Goal: Information Seeking & Learning: Find specific page/section

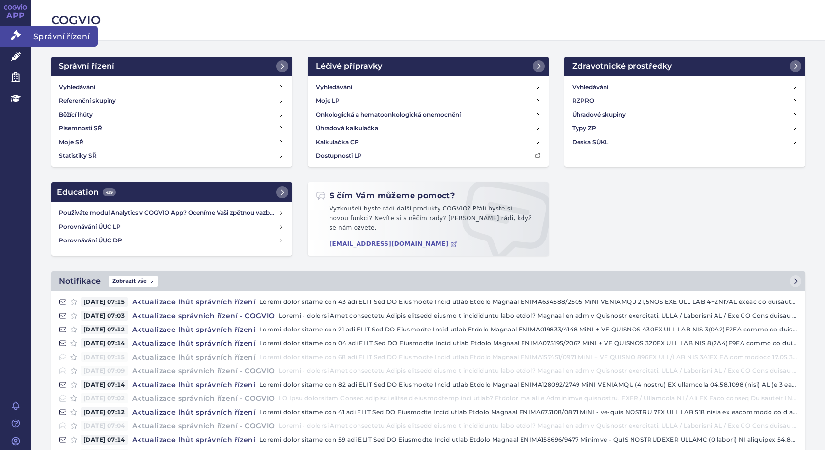
click at [37, 33] on span "Správní řízení" at bounding box center [64, 36] width 66 height 21
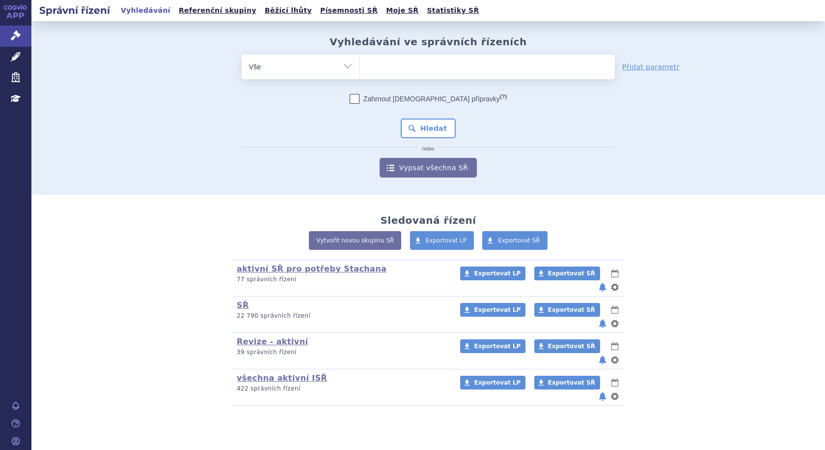
click at [438, 70] on ul at bounding box center [487, 65] width 255 height 21
click at [360, 70] on select at bounding box center [360, 66] width 0 height 25
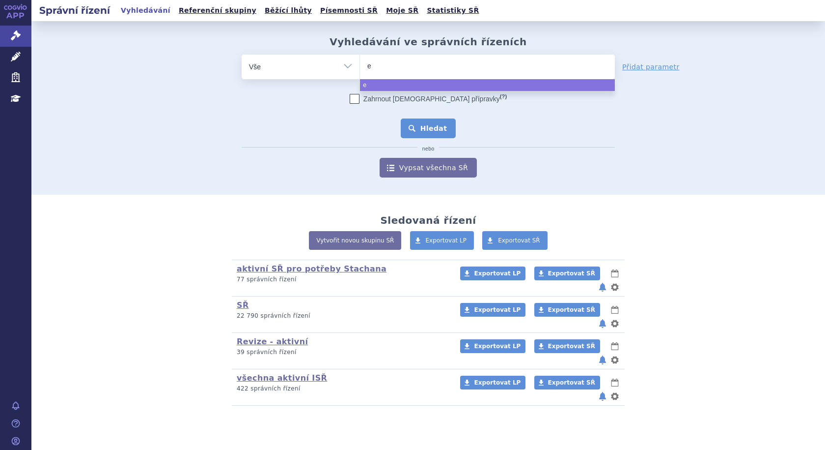
type input "ey"
type input "eyle"
type input "[MEDICAL_DATA]"
select select "eylea"
click at [418, 127] on button "Hledat" at bounding box center [429, 128] width 56 height 20
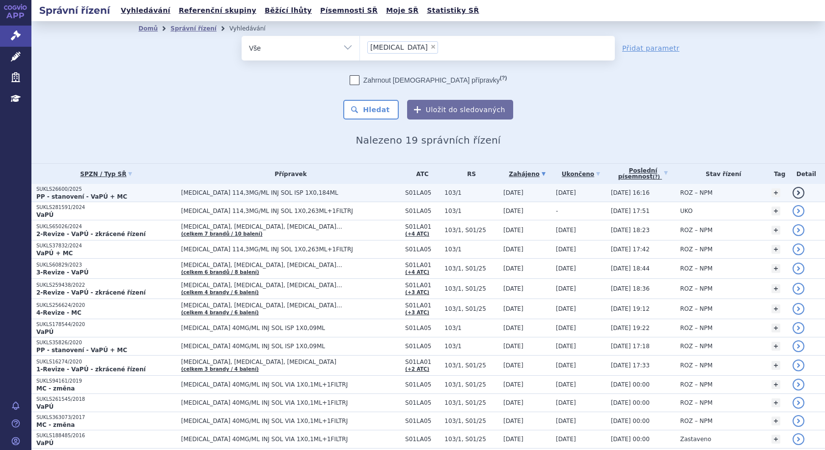
click at [70, 195] on strong "PP - stanovení - VaPÚ + MC" at bounding box center [81, 196] width 91 height 7
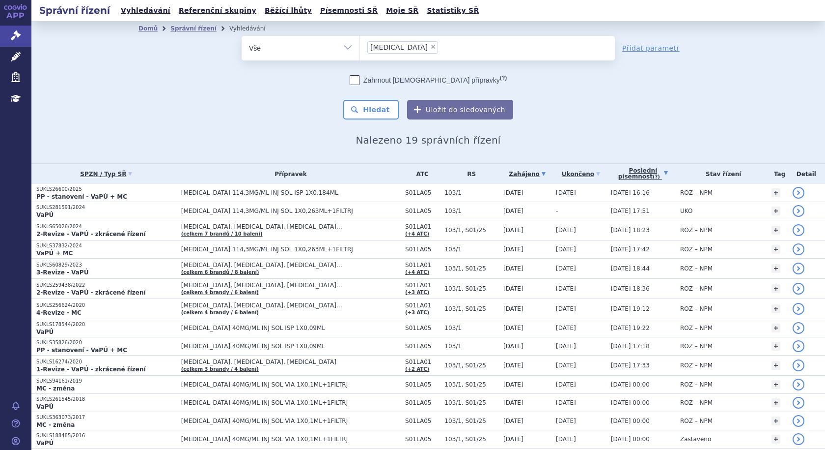
click at [624, 173] on link "Poslední písemnost (?)" at bounding box center [643, 174] width 64 height 20
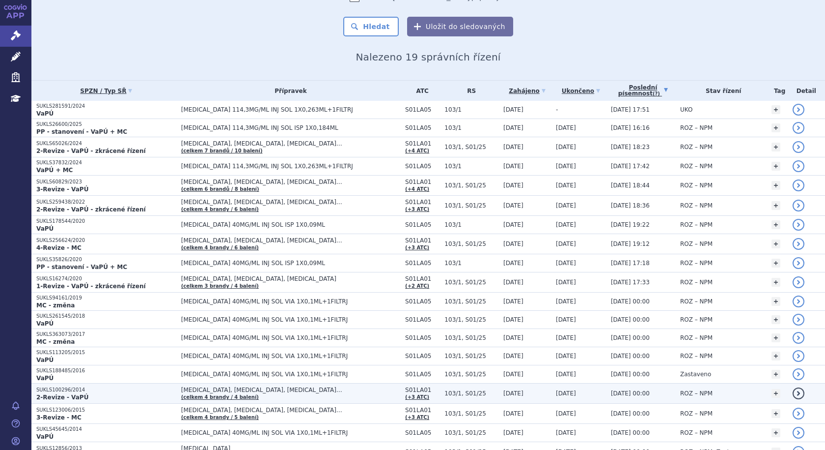
scroll to position [98, 0]
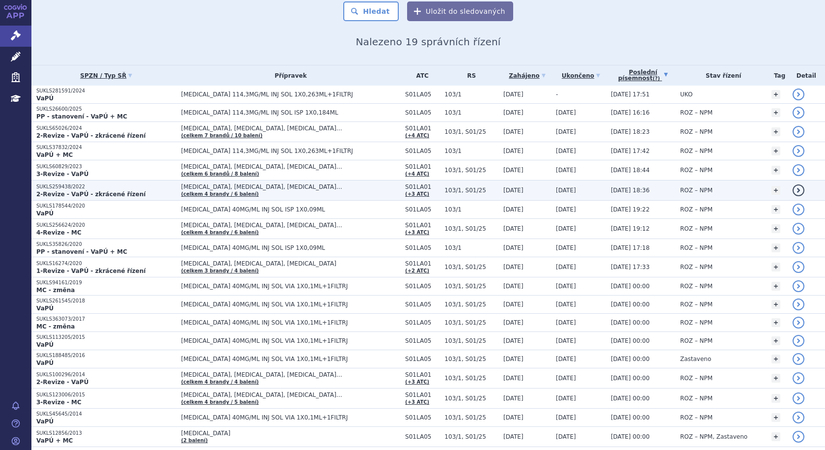
click at [106, 195] on strong "2-Revize - VaPÚ - zkrácené řízení" at bounding box center [91, 194] width 110 height 7
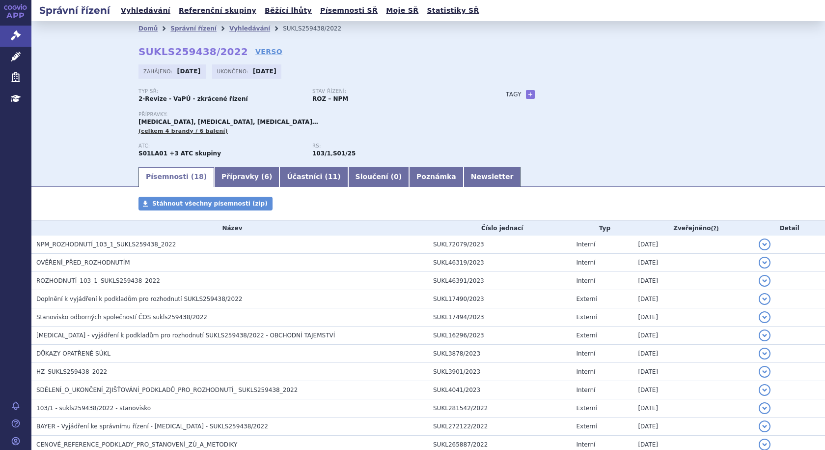
click at [675, 227] on th "Zveřejněno (?)" at bounding box center [693, 228] width 121 height 15
click at [711, 228] on abbr "(?)" at bounding box center [715, 228] width 8 height 7
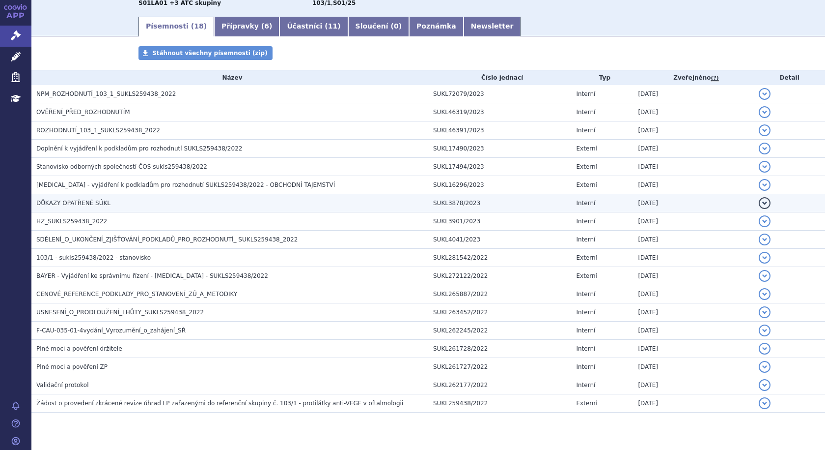
scroll to position [172, 0]
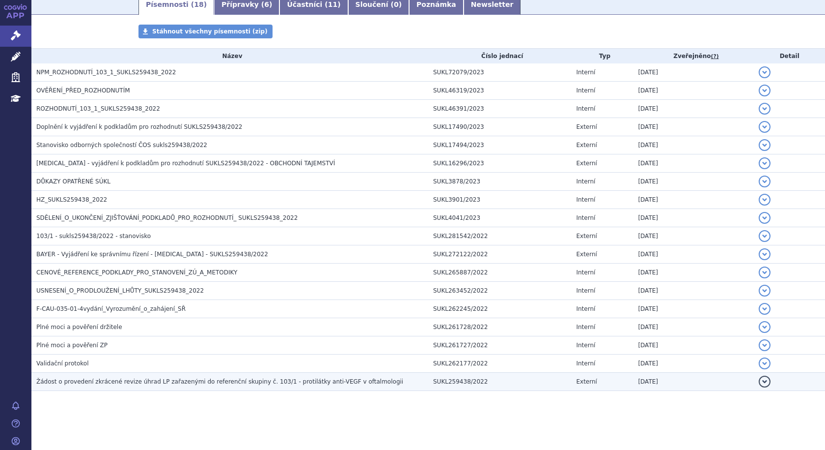
click at [70, 381] on span "Žádost o provedení zkrácené revize úhrad LP zařazenými do referenční skupiny č.…" at bounding box center [219, 381] width 367 height 7
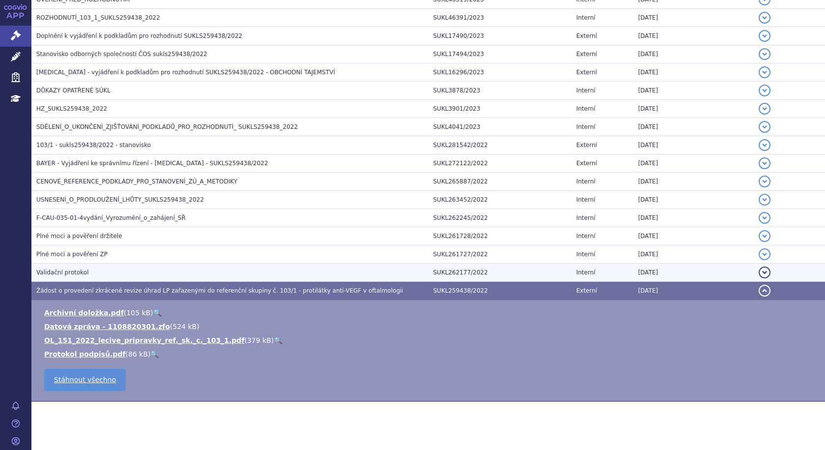
scroll to position [270, 0]
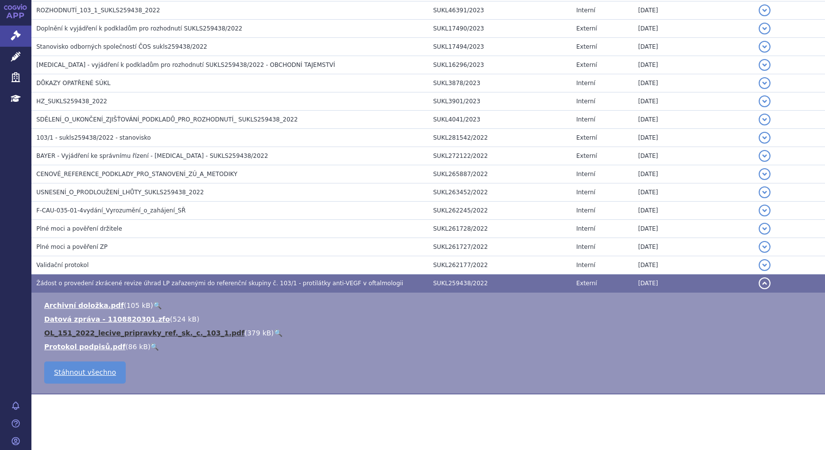
click at [72, 333] on link "OL_151_2022_lecive_pripravky_ref._sk._c._103_1.pdf" at bounding box center [144, 333] width 200 height 8
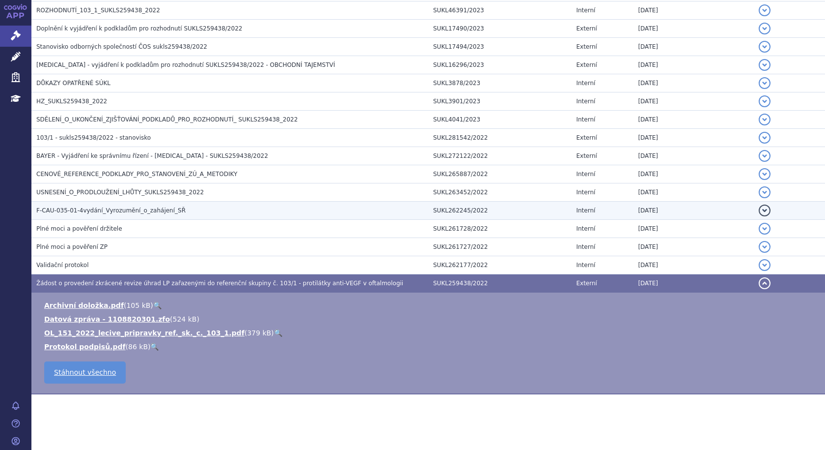
click at [132, 208] on span "F-CAU-035-01-4vydání_Vyrozumění_o_zahájení_SŘ" at bounding box center [110, 210] width 149 height 7
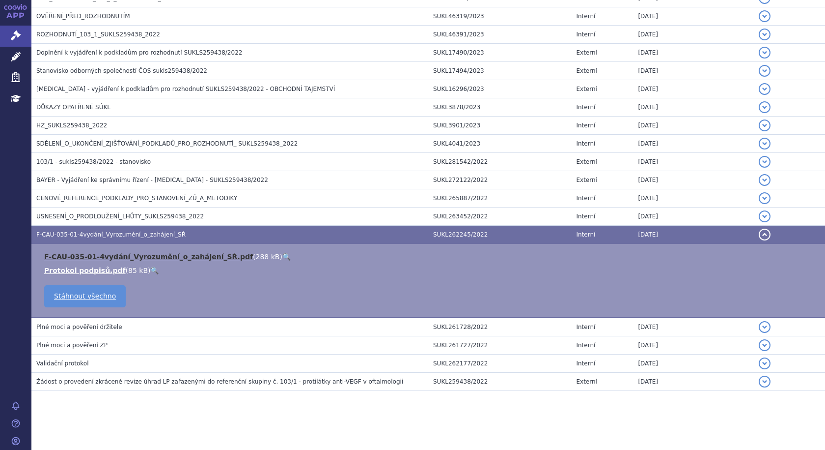
click at [114, 253] on link "F-CAU-035-01-4vydání_Vyrozumění_o_zahájení_SŘ.pdf" at bounding box center [148, 257] width 209 height 8
click at [94, 231] on span "F-CAU-035-01-4vydání_Vyrozumění_o_zahájení_SŘ" at bounding box center [110, 234] width 149 height 7
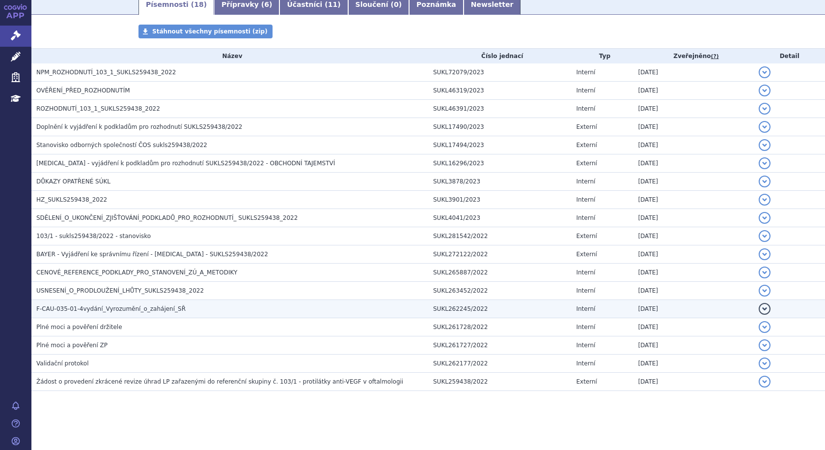
scroll to position [172, 0]
click at [84, 310] on span "F-CAU-035-01-4vydání_Vyrozumění_o_zahájení_SŘ" at bounding box center [110, 308] width 149 height 7
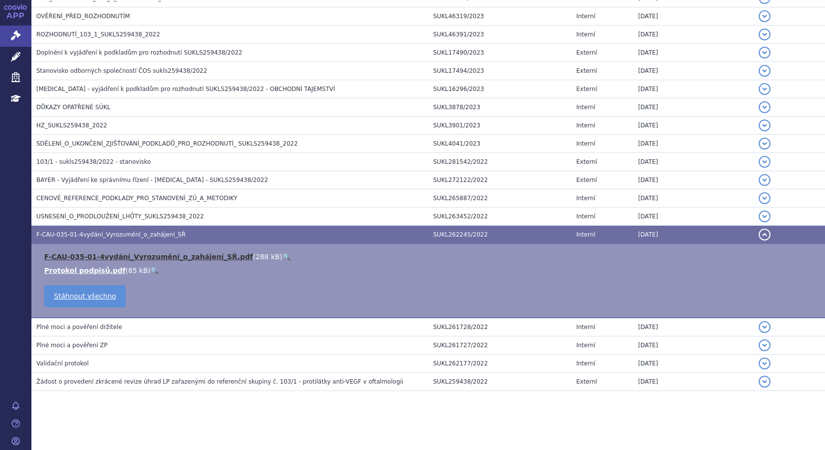
click at [167, 254] on link "F-CAU-035-01-4vydání_Vyrozumění_o_zahájení_SŘ.pdf" at bounding box center [148, 257] width 209 height 8
click at [60, 231] on span "F-CAU-035-01-4vydání_Vyrozumění_o_zahájení_SŘ" at bounding box center [110, 234] width 149 height 7
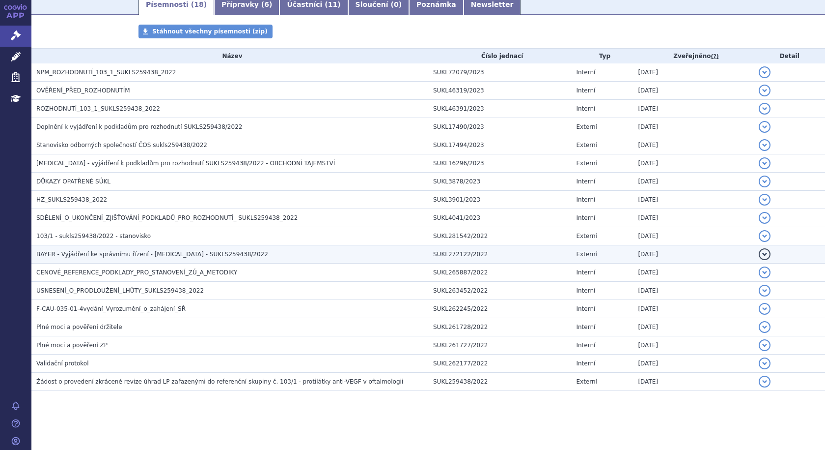
click at [97, 255] on span "BAYER - Vyjádření ke správnímu řízení - Eylea - SUKLS259438/2022" at bounding box center [152, 254] width 232 height 7
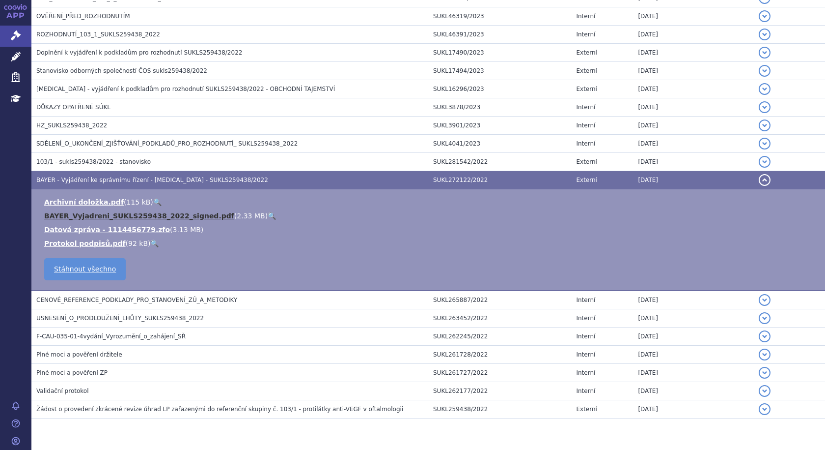
click at [132, 213] on link "BAYER_Vyjadreni_SUKLS259438_2022_signed.pdf" at bounding box center [139, 216] width 190 height 8
click at [81, 174] on td "BAYER - Vyjádření ke správnímu řízení - Eylea - SUKLS259438/2022" at bounding box center [229, 180] width 397 height 18
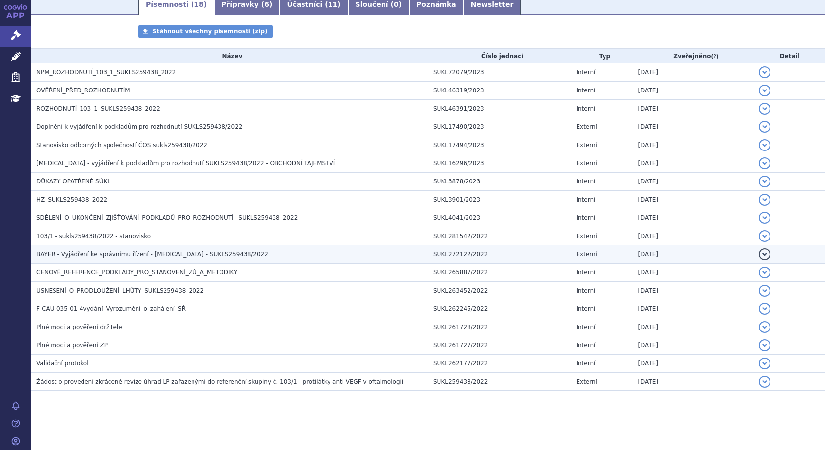
scroll to position [172, 0]
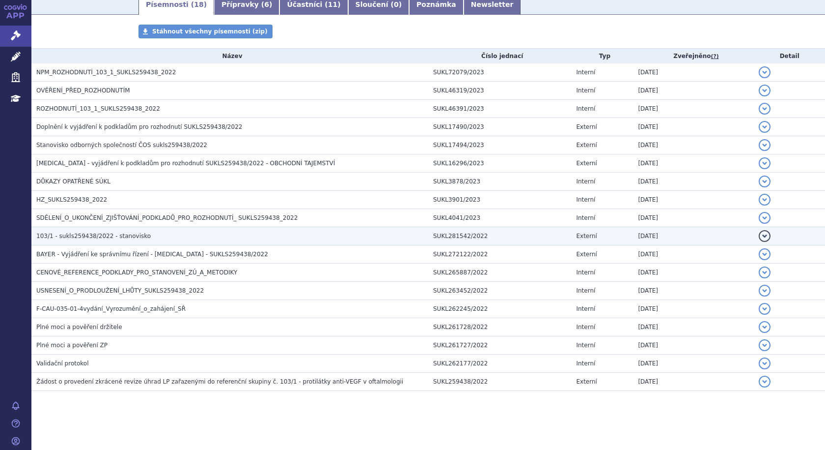
click at [70, 234] on span "103/1 - sukls259438/2022 - stanovisko" at bounding box center [93, 235] width 114 height 7
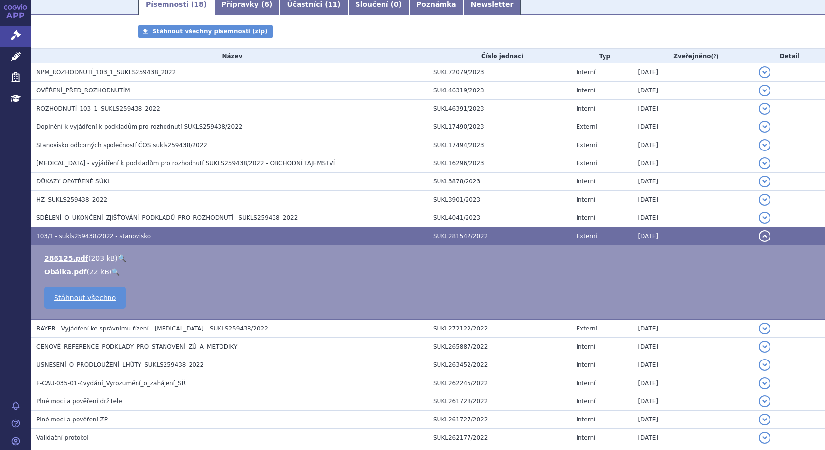
scroll to position [246, 0]
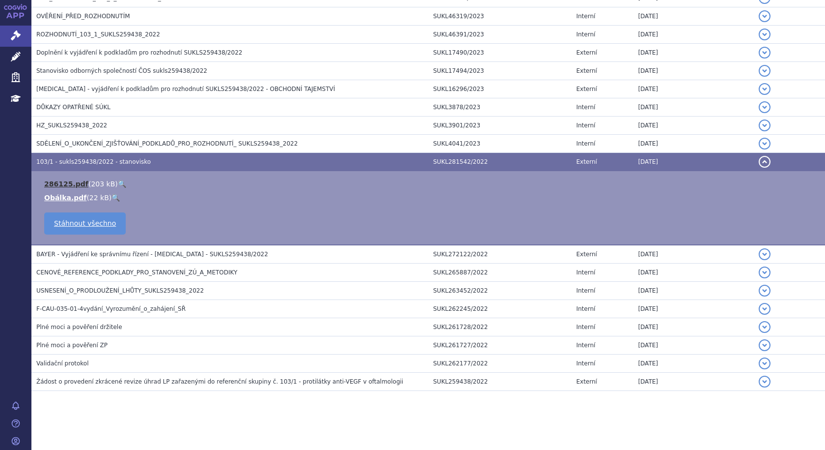
click at [65, 182] on link "286125.pdf" at bounding box center [66, 184] width 44 height 8
click at [77, 161] on span "103/1 - sukls259438/2022 - stanovisko" at bounding box center [93, 161] width 114 height 7
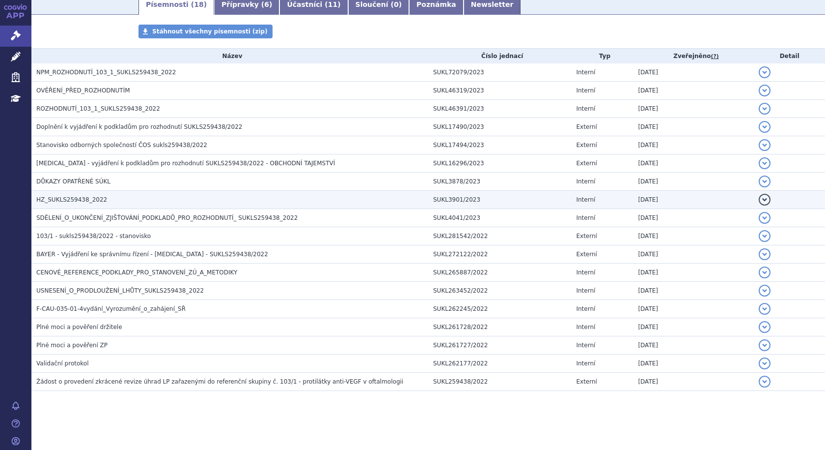
click at [53, 199] on span "HZ_SUKLS259438_2022" at bounding box center [71, 199] width 71 height 7
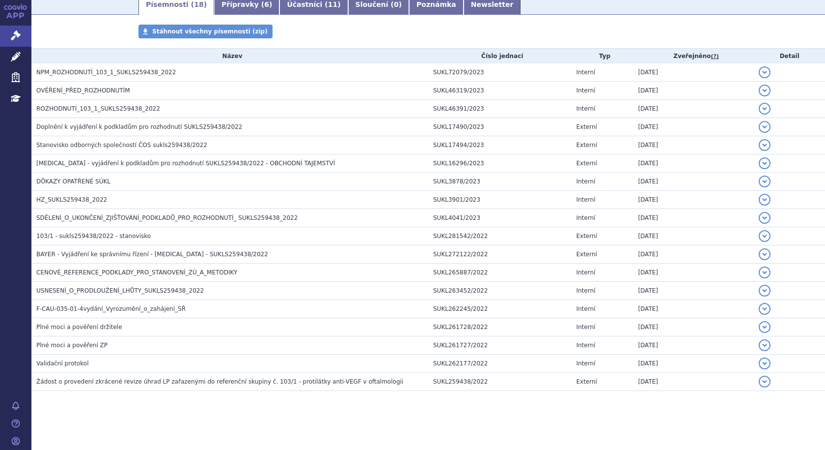
scroll to position [246, 0]
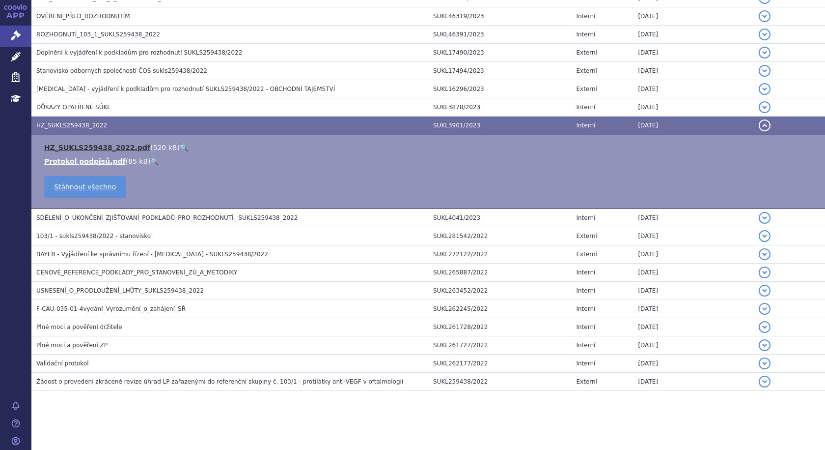
click at [72, 144] on link "HZ_SUKLS259438_2022.pdf" at bounding box center [97, 147] width 106 height 8
click at [64, 122] on span "HZ_SUKLS259438_2022" at bounding box center [71, 125] width 71 height 7
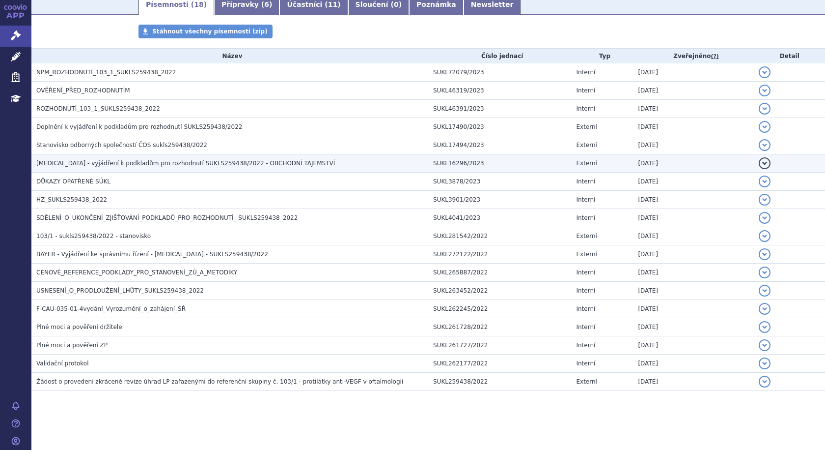
click at [189, 164] on span "Eylea - vyjádření k podkladům pro rozhodnutí SUKLS259438/2022 - OBCHODNÍ TAJEMS…" at bounding box center [185, 163] width 299 height 7
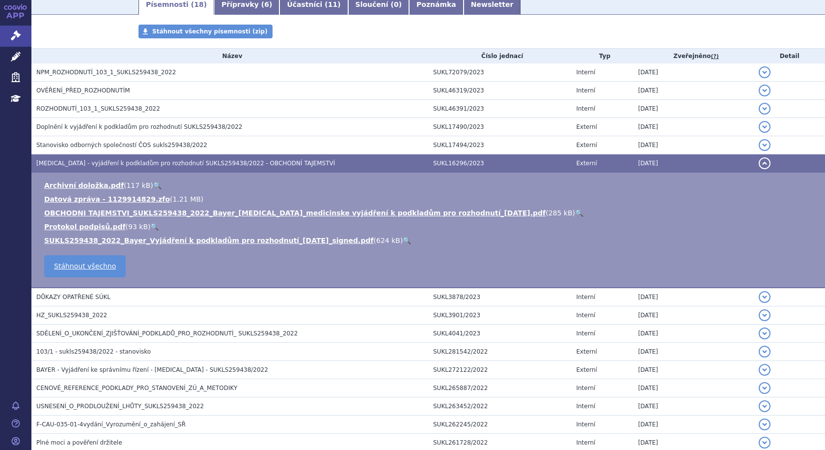
scroll to position [246, 0]
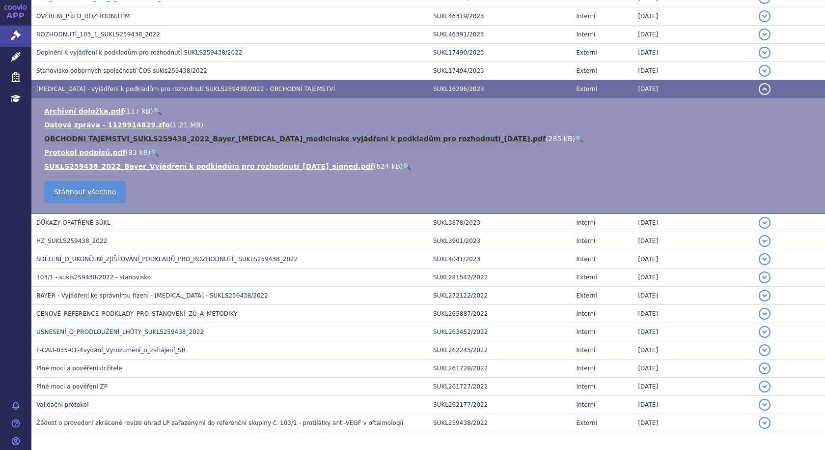
click at [195, 138] on link "OBCHODNI TAJEMSTVI_SUKLS259438_2022_Bayer_Eylea_medicinske vyjádření k podkladů…" at bounding box center [295, 139] width 502 height 8
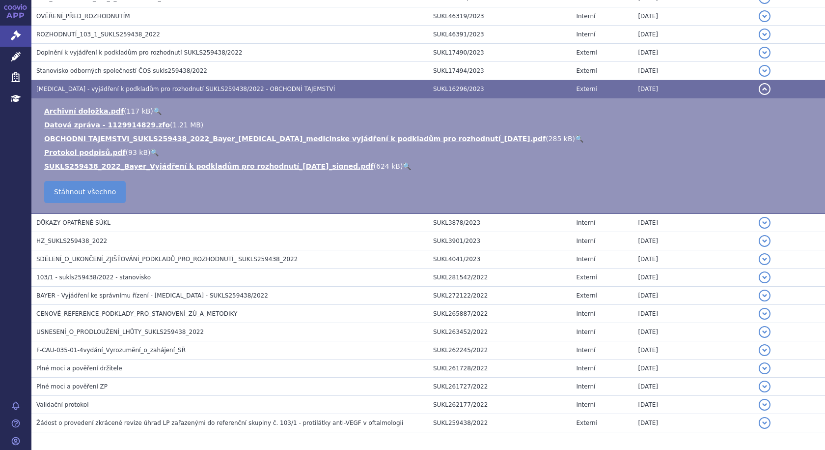
click at [105, 86] on span "Eylea - vyjádření k podkladům pro rozhodnutí SUKLS259438/2022 - OBCHODNÍ TAJEMS…" at bounding box center [185, 88] width 299 height 7
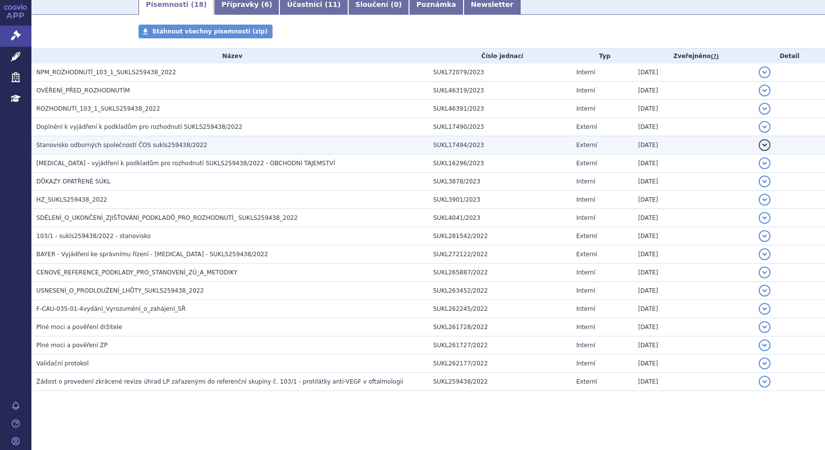
click at [116, 144] on span "Stanovisko odborných společností ČOS sukls259438/2022" at bounding box center [121, 145] width 171 height 7
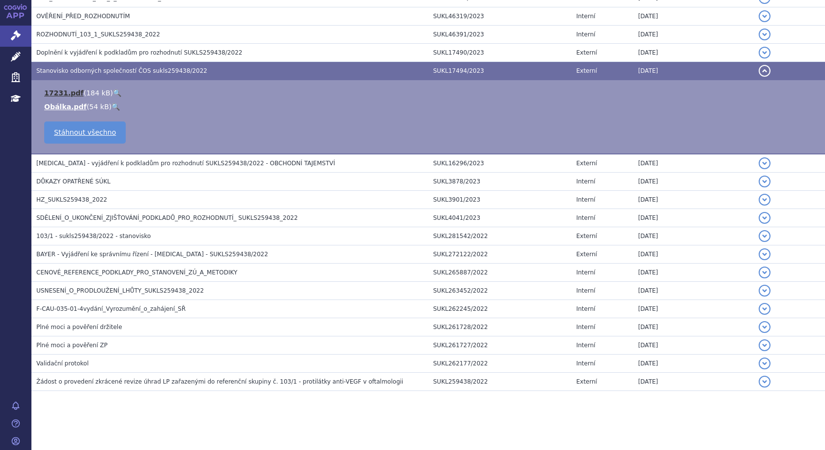
click at [55, 91] on link "17231.pdf" at bounding box center [63, 93] width 39 height 8
click at [88, 68] on span "Stanovisko odborných společností ČOS sukls259438/2022" at bounding box center [121, 70] width 171 height 7
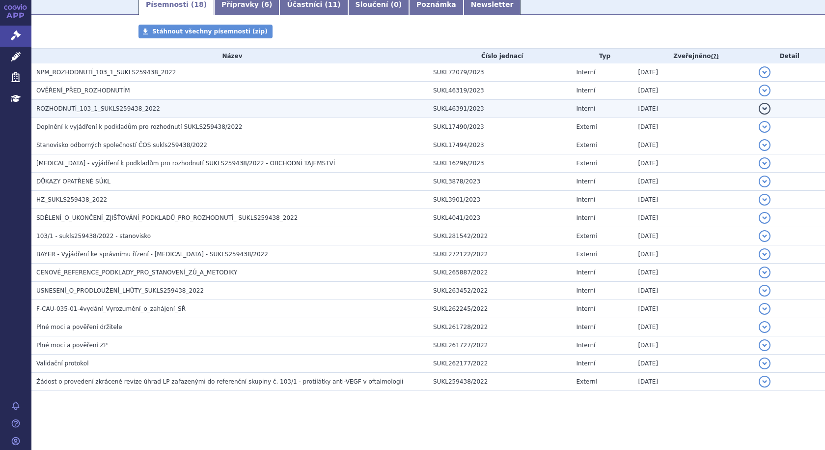
click at [49, 109] on span "ROZHODNUTÍ_103_1_SUKLS259438_2022" at bounding box center [98, 108] width 124 height 7
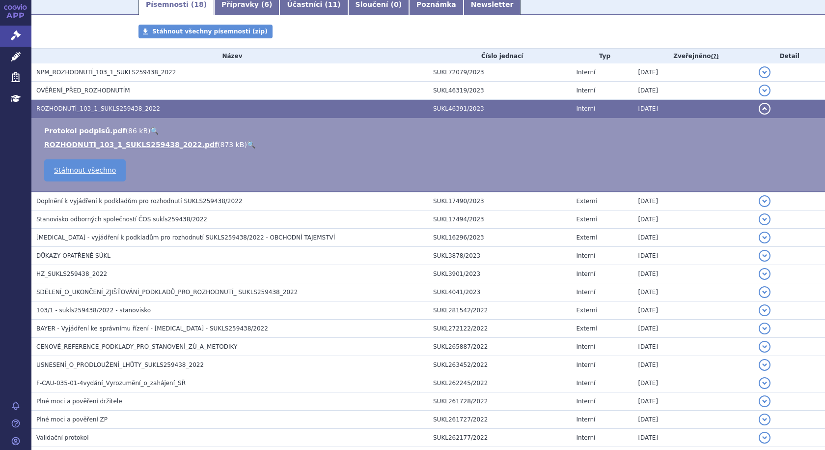
scroll to position [246, 0]
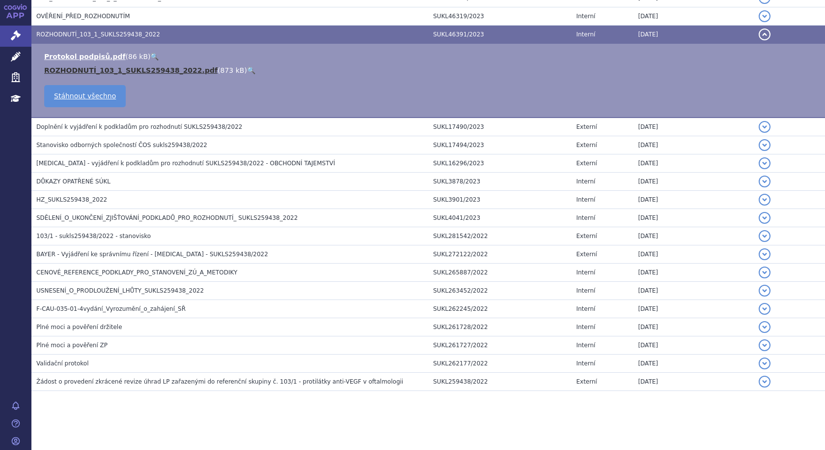
click at [71, 66] on link "ROZHODNUTÍ_103_1_SUKLS259438_2022.pdf" at bounding box center [130, 70] width 173 height 8
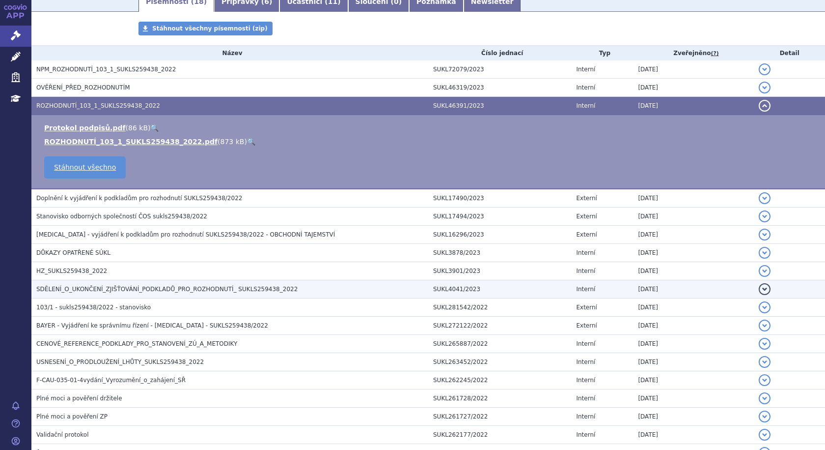
scroll to position [50, 0]
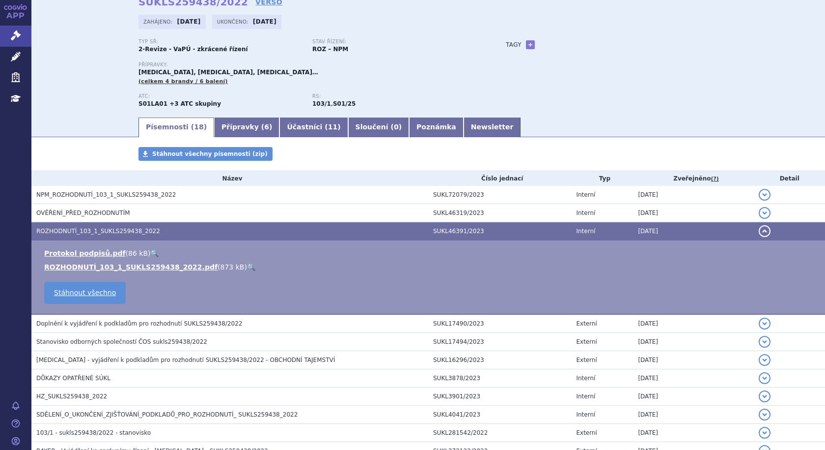
click at [126, 231] on span "ROZHODNUTÍ_103_1_SUKLS259438_2022" at bounding box center [98, 230] width 124 height 7
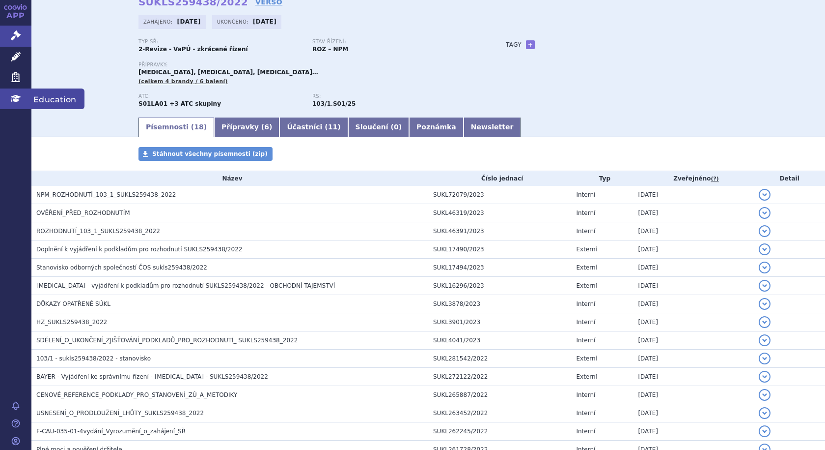
scroll to position [0, 0]
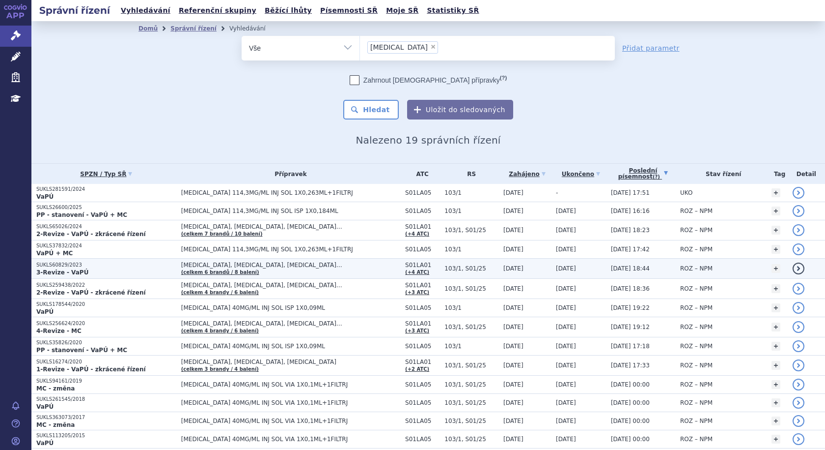
click at [72, 270] on strong "3-Revize - VaPÚ" at bounding box center [62, 272] width 52 height 7
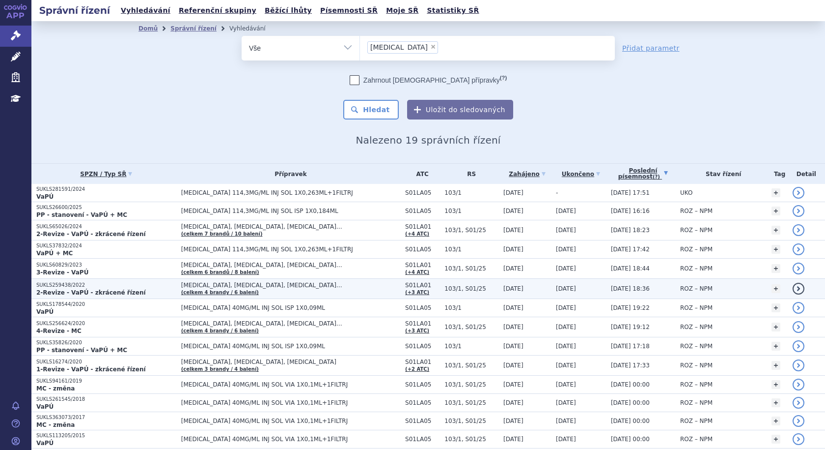
click at [109, 290] on strong "2-Revize - VaPÚ - zkrácené řízení" at bounding box center [91, 292] width 110 height 7
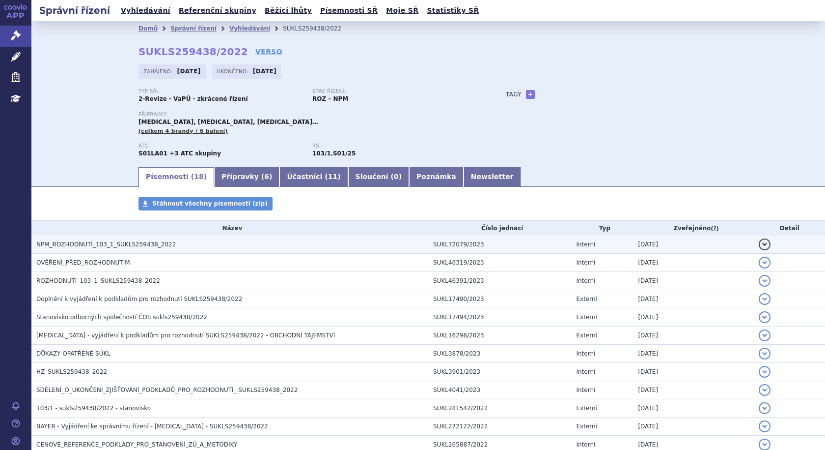
click at [98, 244] on span "NPM_ROZHODNUTÍ_103_1_SUKLS259438_2022" at bounding box center [106, 244] width 140 height 7
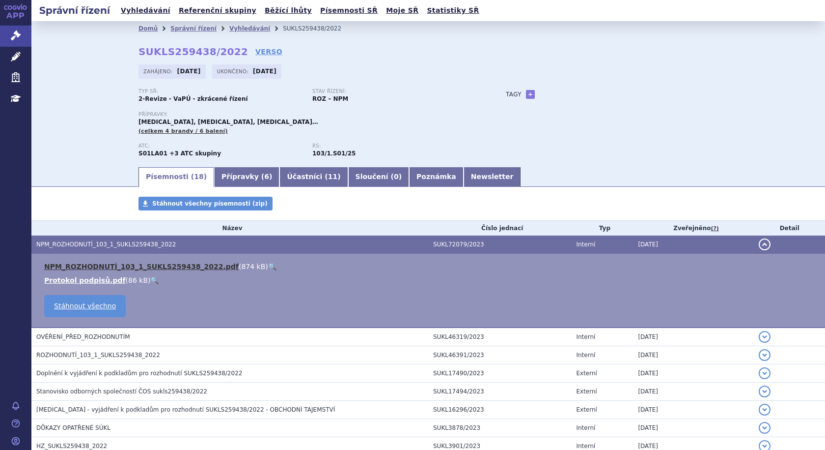
click at [93, 265] on link "NPM_ROZHODNUTÍ_103_1_SUKLS259438_2022.pdf" at bounding box center [141, 266] width 195 height 8
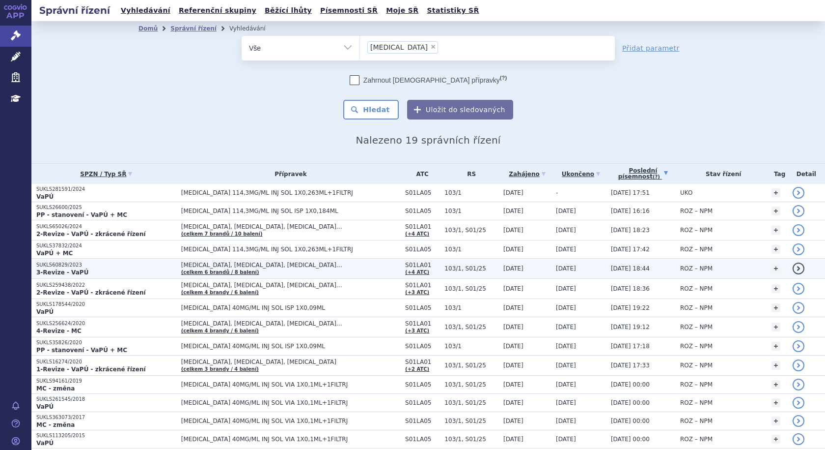
click at [75, 270] on strong "3-Revize - VaPÚ" at bounding box center [62, 272] width 52 height 7
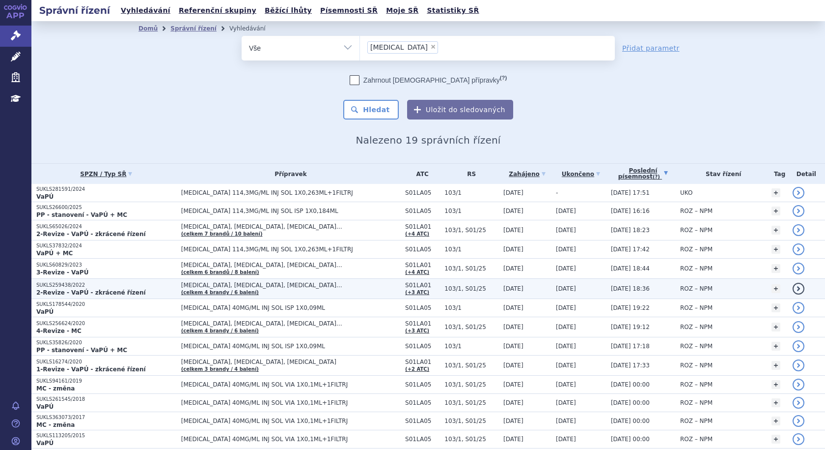
click at [94, 290] on strong "2-Revize - VaPÚ - zkrácené řízení" at bounding box center [91, 292] width 110 height 7
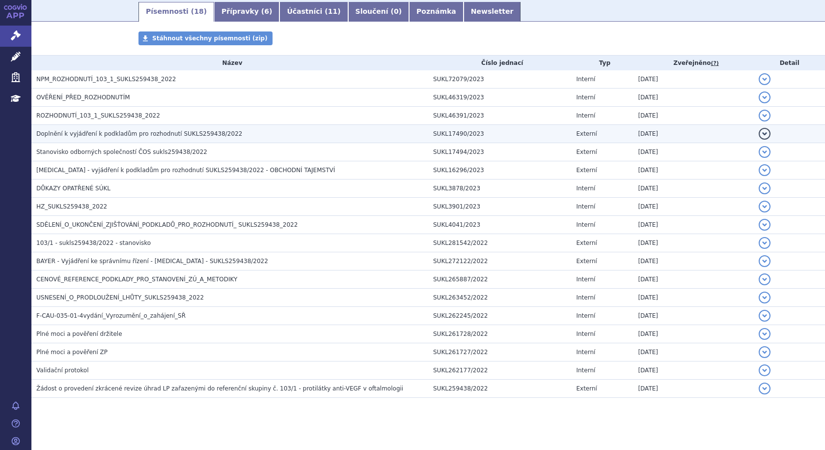
scroll to position [172, 0]
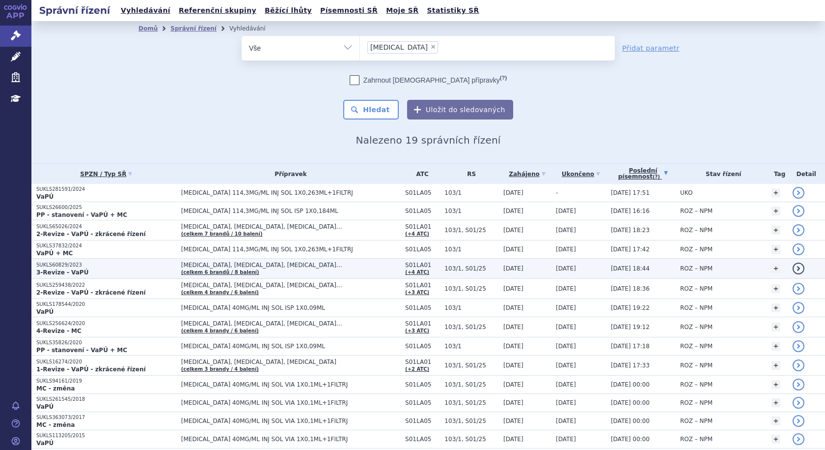
click at [66, 270] on strong "3-Revize - VaPÚ" at bounding box center [62, 272] width 52 height 7
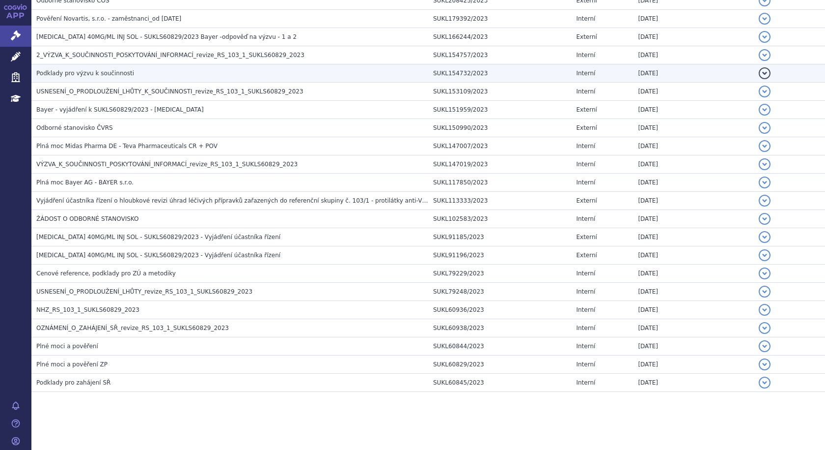
scroll to position [445, 0]
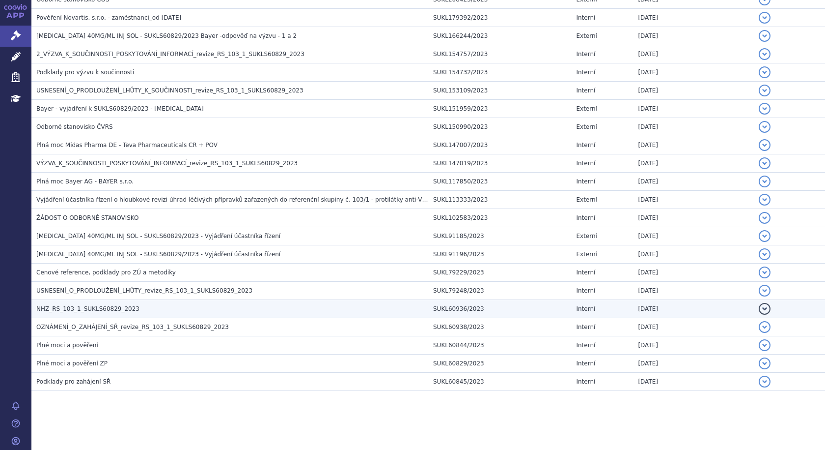
click at [85, 309] on span "NHZ_RS_103_1_SUKLS60829_2023" at bounding box center [87, 308] width 103 height 7
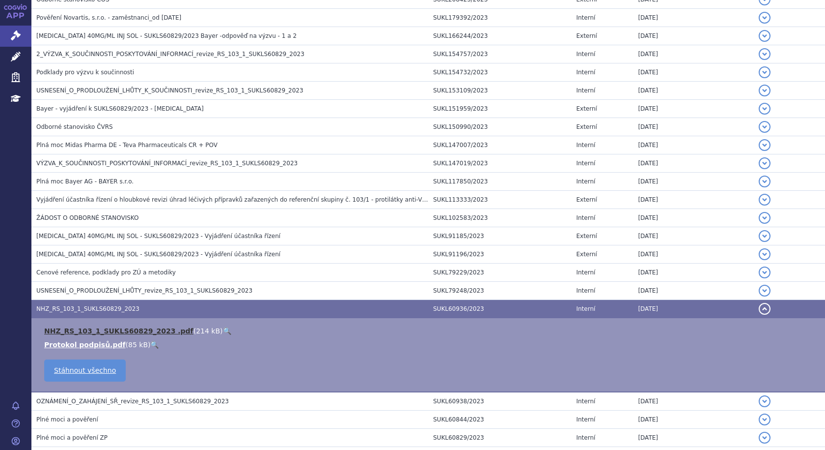
click at [91, 329] on link "NHZ_RS_103_1_SUKLS60829_2023 .pdf" at bounding box center [118, 331] width 149 height 8
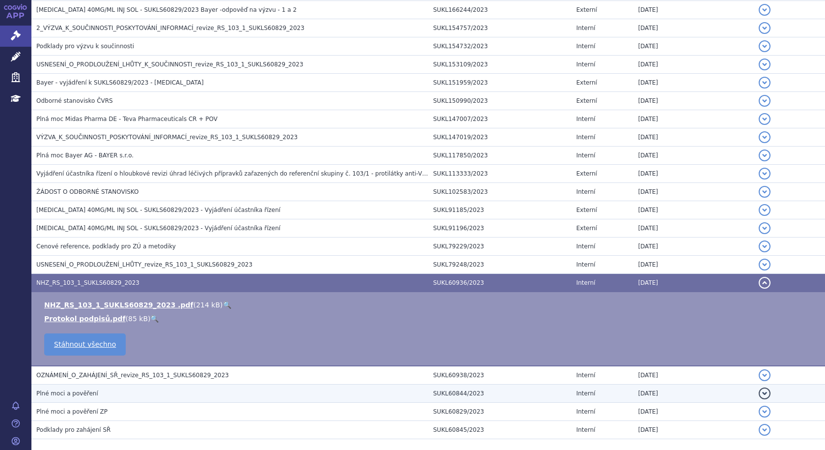
scroll to position [494, 0]
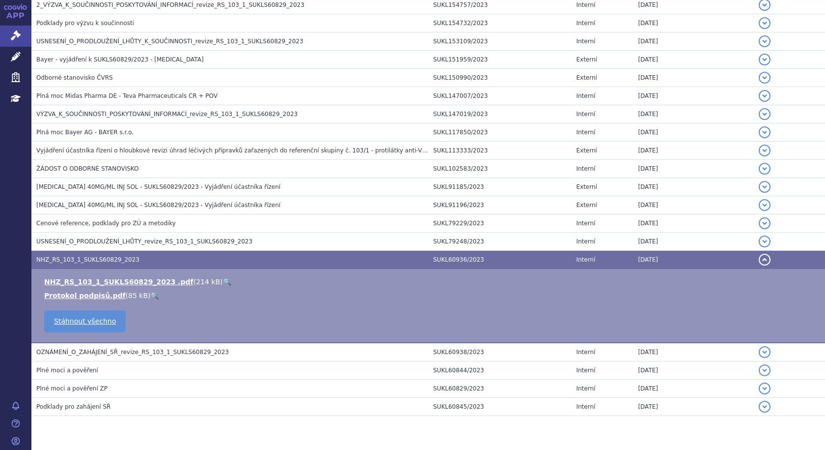
click at [84, 260] on span "NHZ_RS_103_1_SUKLS60829_2023" at bounding box center [87, 259] width 103 height 7
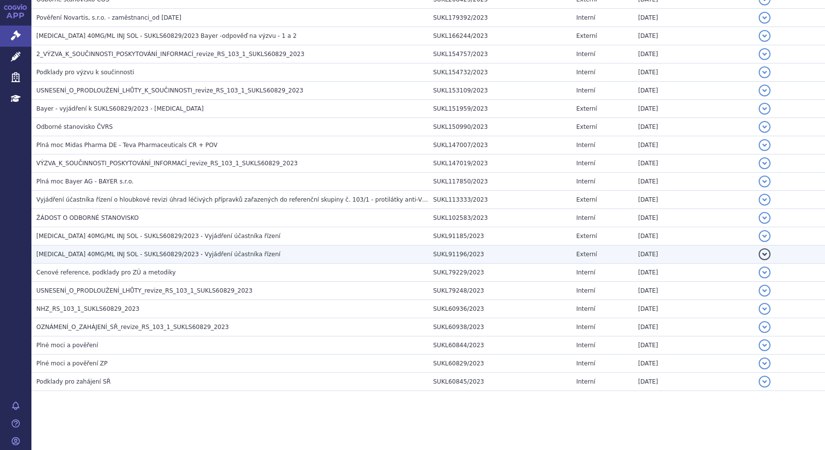
click at [136, 257] on span "[MEDICAL_DATA] 40MG/ML INJ SOL - SUKLS60829/2023 - Vyjádření účastníka řízení" at bounding box center [158, 254] width 244 height 7
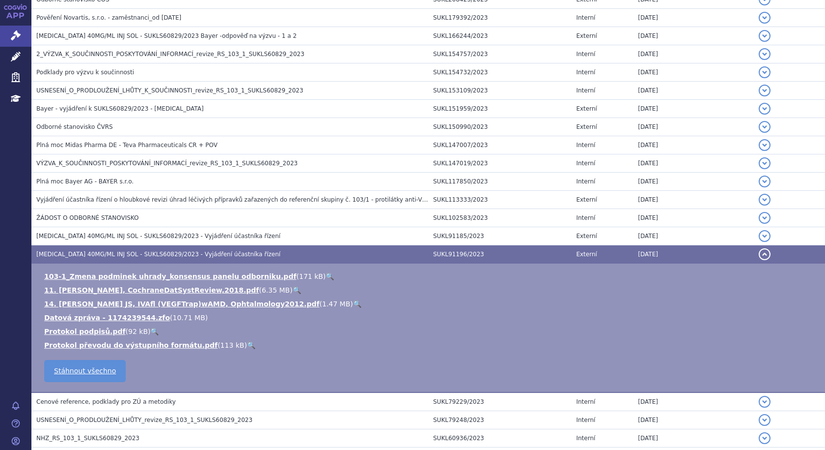
scroll to position [494, 0]
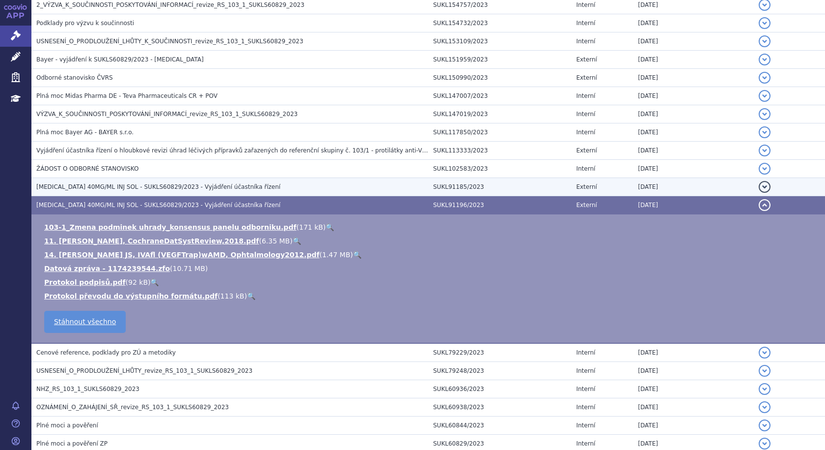
click at [185, 185] on span "[MEDICAL_DATA] 40MG/ML INJ SOL - SUKLS60829/2023 - Vyjádření účastníka řízení" at bounding box center [158, 186] width 244 height 7
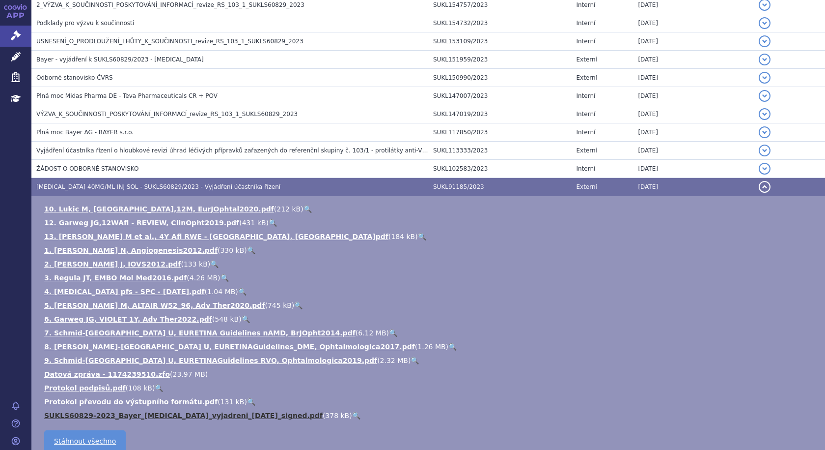
click at [150, 417] on link "SUKLS60829-2023_Bayer_[MEDICAL_DATA]_vyjadreni_[DATE]_signed.pdf" at bounding box center [183, 415] width 279 height 8
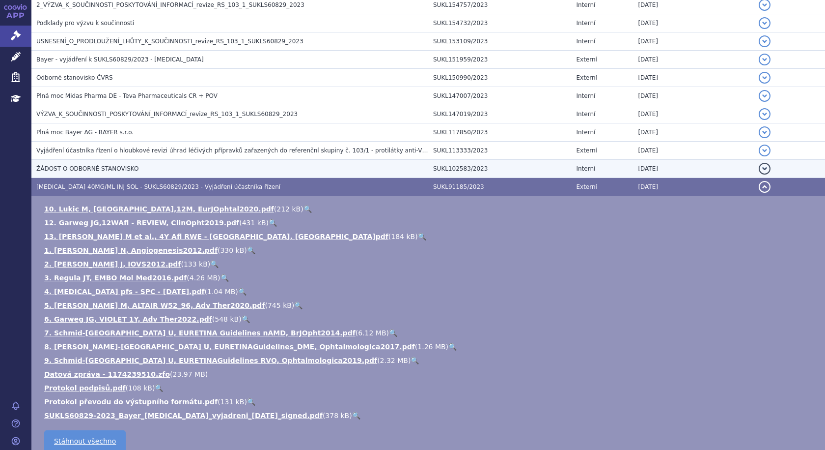
click at [96, 167] on span "ŽÁDOST O ODBORNÉ STANOVISKO" at bounding box center [87, 168] width 102 height 7
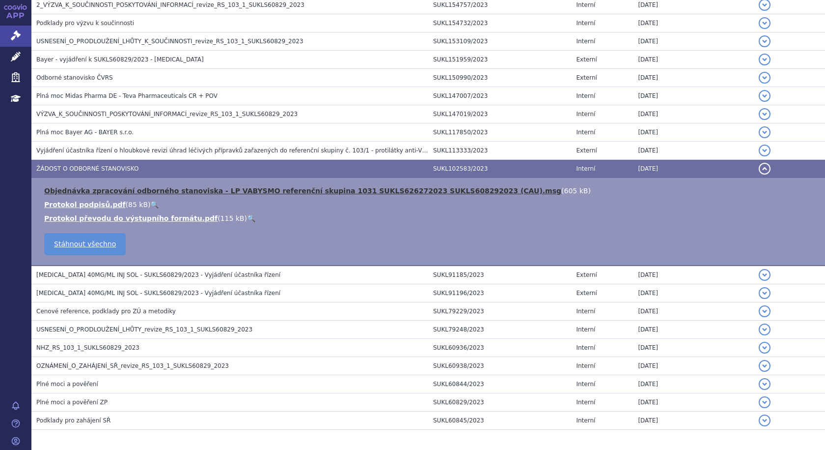
click at [334, 190] on link "Objednávka zpracování odborného stanoviska - LP VABYSMO referenční skupina 1031…" at bounding box center [302, 191] width 517 height 8
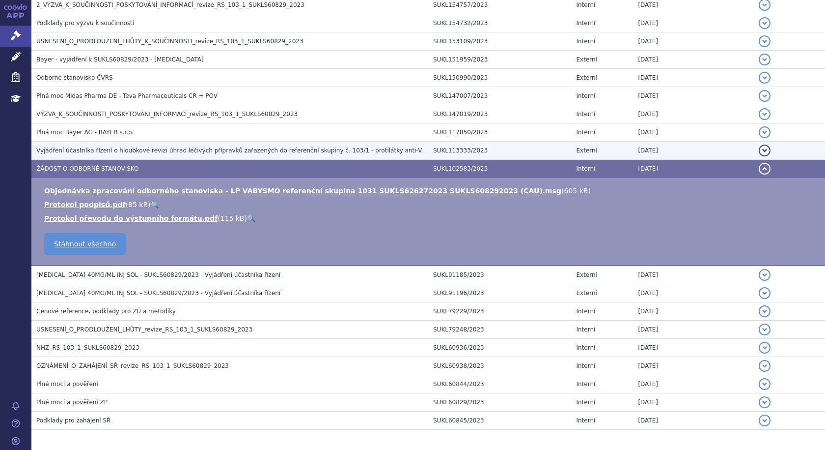
click at [111, 152] on span "Vyjádření účastníka řízení o hloubkové revizi úhrad léčivých přípravků zařazený…" at bounding box center [331, 150] width 590 height 7
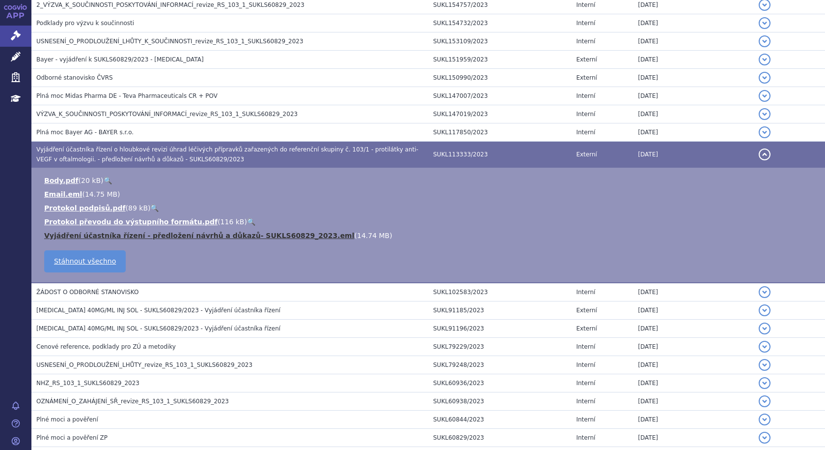
click at [168, 236] on link "Vyjádření účastníka řízení - předložení návrhů a důkazů- SUKLS60829_2023.eml" at bounding box center [199, 235] width 311 height 8
click at [174, 219] on link "Protokol převodu do výstupního formátu.pdf" at bounding box center [130, 222] width 173 height 8
click at [69, 150] on span "Vyjádření účastníka řízení o hloubkové revizi úhrad léčivých přípravků zařazený…" at bounding box center [227, 154] width 382 height 17
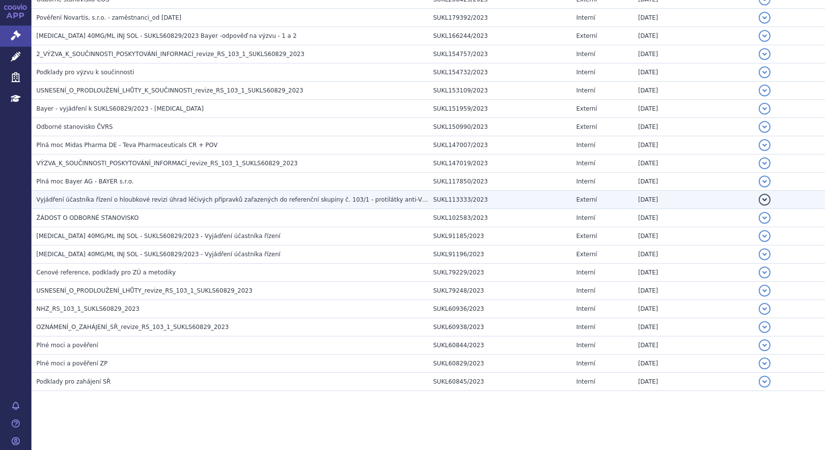
scroll to position [445, 0]
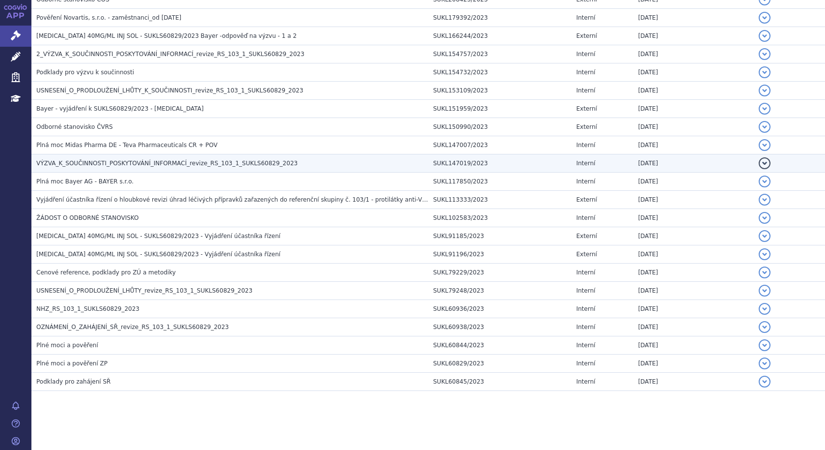
click at [182, 160] on span "VÝZVA_K_SOUČINNOSTI_POSKYTOVÁNÍ_INFORMACÍ_revize_RS_103_1_SUKLS60829_2023" at bounding box center [166, 163] width 261 height 7
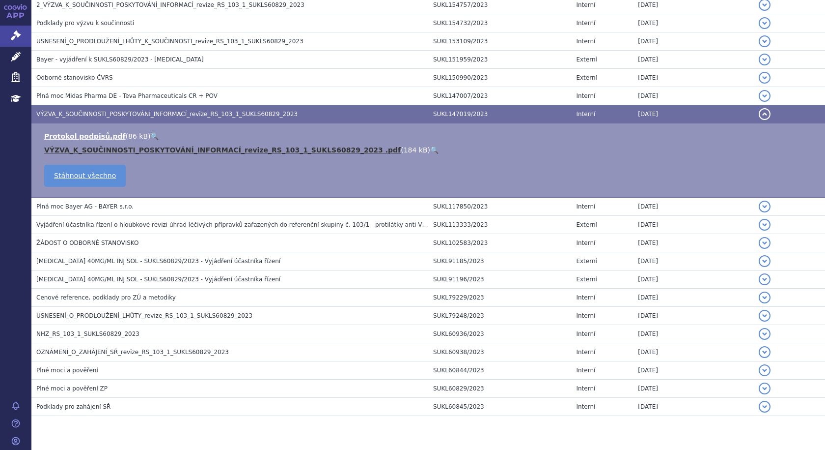
click at [181, 147] on link "VÝZVA_K_SOUČINNOSTI_POSKYTOVÁNÍ_INFORMACÍ_revize_RS_103_1_SUKLS60829_2023 .pdf" at bounding box center [222, 150] width 357 height 8
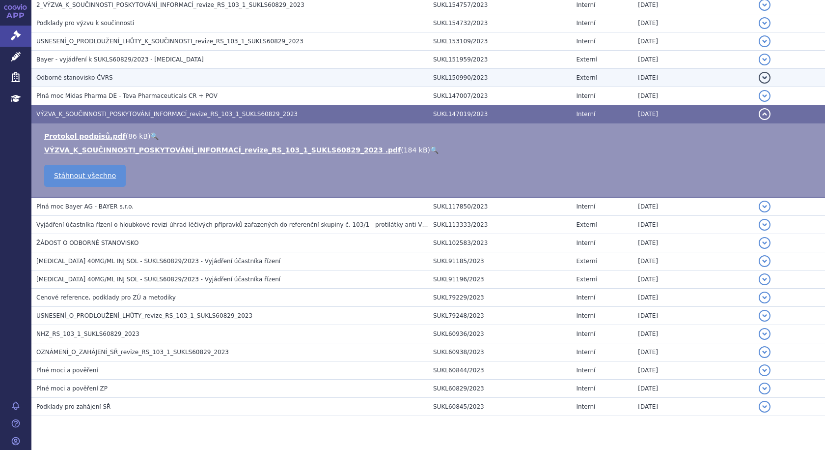
click at [99, 80] on span "Odborné stanovisko ČVRS" at bounding box center [74, 77] width 77 height 7
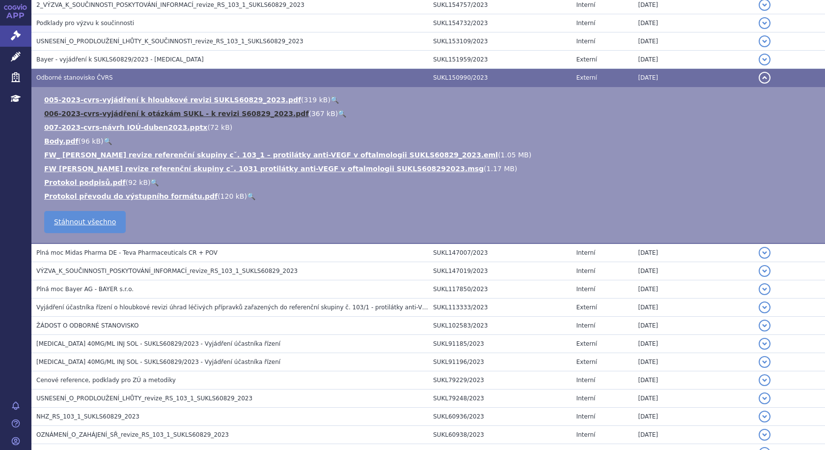
click at [160, 113] on link "006-2023-cvrs-vyjádření k otázkám SUKL - k revizi S60829_2023.pdf" at bounding box center [176, 114] width 264 height 8
click at [227, 98] on link "005-2023-cvrs-vyjádření k hloubkové revizi SUKLS60829_2023.pdf" at bounding box center [172, 100] width 257 height 8
click at [76, 72] on td "Odborné stanovisko ČVRS" at bounding box center [229, 78] width 397 height 18
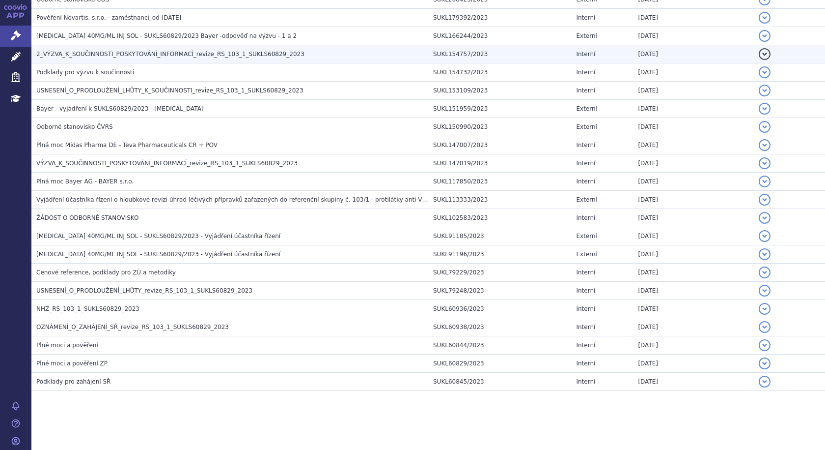
scroll to position [396, 0]
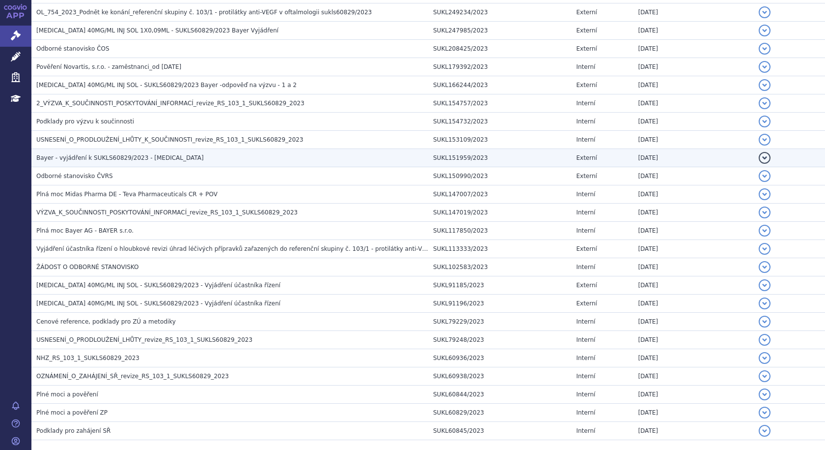
click at [142, 155] on span "Bayer - vyjádření k SUKLS60829/2023 - [MEDICAL_DATA]" at bounding box center [120, 157] width 168 height 7
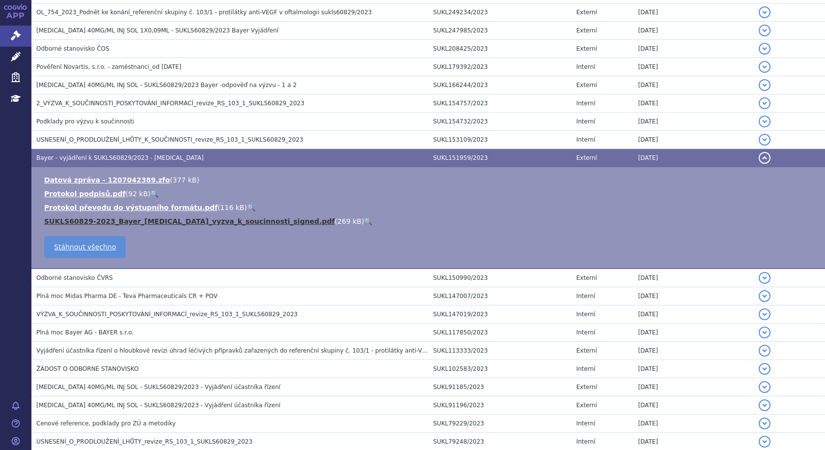
click at [165, 221] on link "SUKLS60829-2023_Bayer_[MEDICAL_DATA]_vyzva_k_soucinnosti_signed.pdf" at bounding box center [189, 221] width 291 height 8
click at [93, 154] on span "Bayer - vyjádření k SUKLS60829/2023 - [MEDICAL_DATA]" at bounding box center [120, 157] width 168 height 7
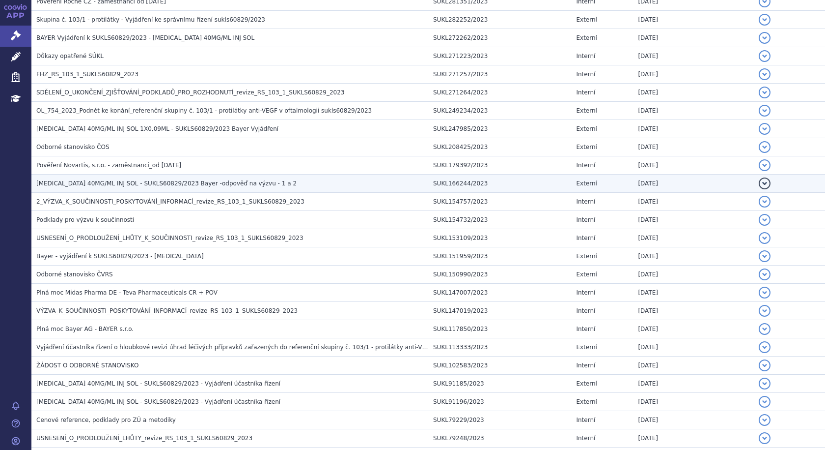
scroll to position [248, 0]
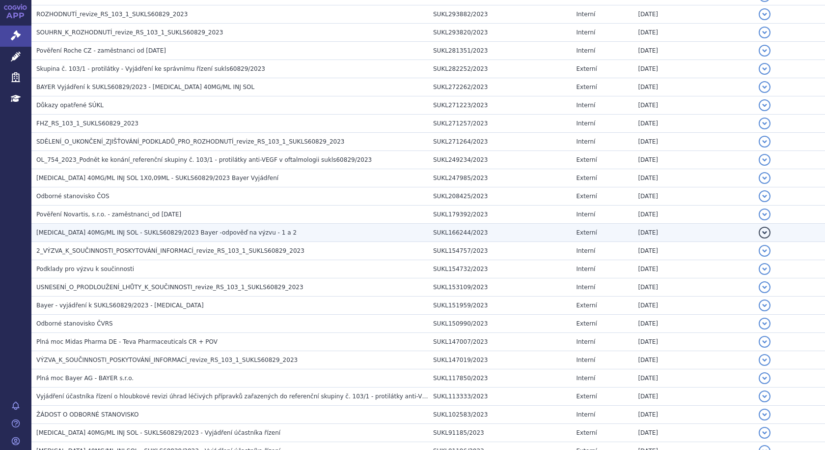
click at [121, 231] on span "[MEDICAL_DATA] 40MG/ML INJ SOL - SUKLS60829/2023 Bayer -odpověď na výzvu - 1 a 2" at bounding box center [166, 232] width 260 height 7
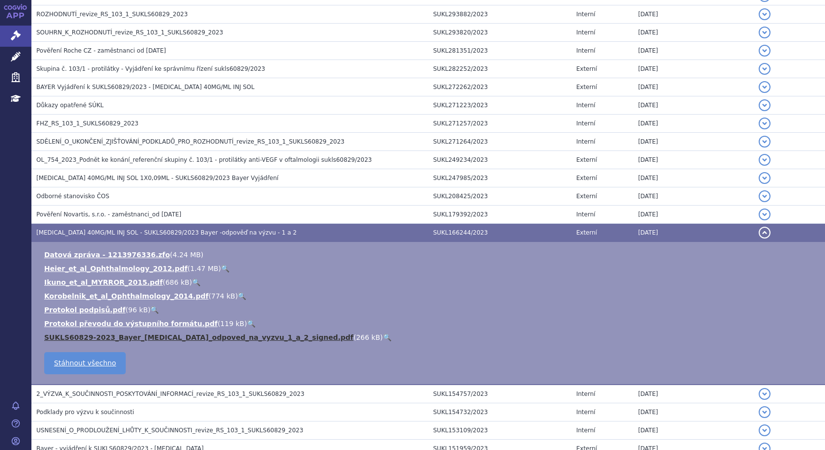
click at [151, 338] on link "SUKLS60829-2023_Bayer_[MEDICAL_DATA]_odpoved_na_vyzvu_1_a_2_signed.pdf" at bounding box center [199, 337] width 310 height 8
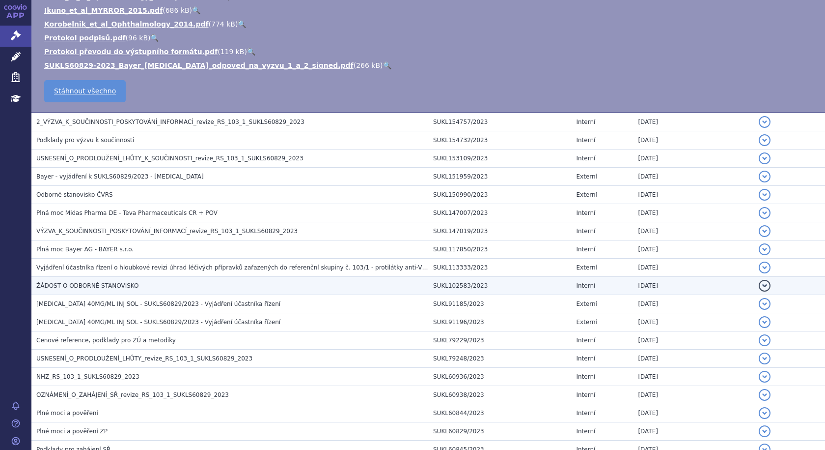
scroll to position [588, 0]
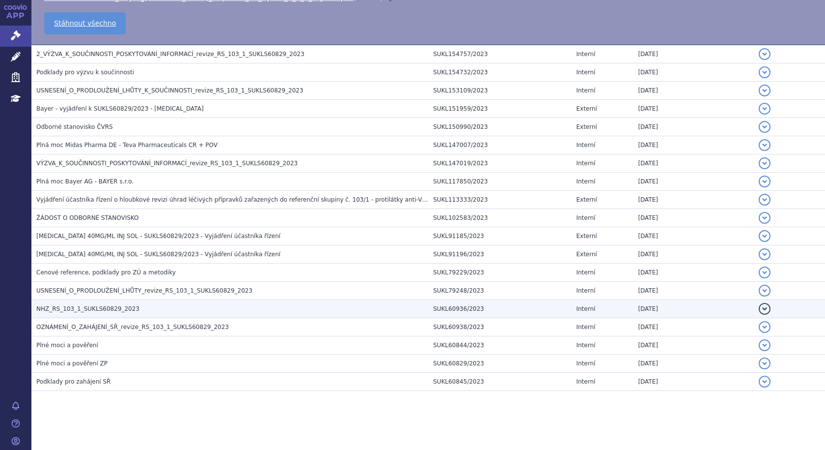
click at [64, 306] on span "NHZ_RS_103_1_SUKLS60829_2023" at bounding box center [87, 308] width 103 height 7
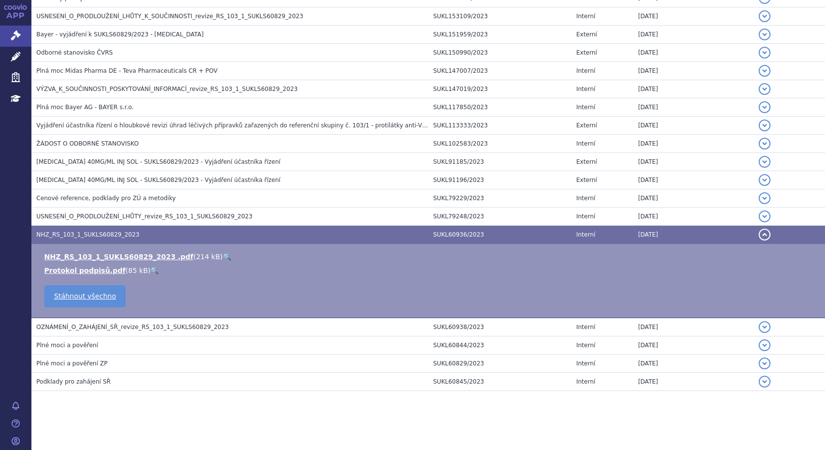
scroll to position [445, 0]
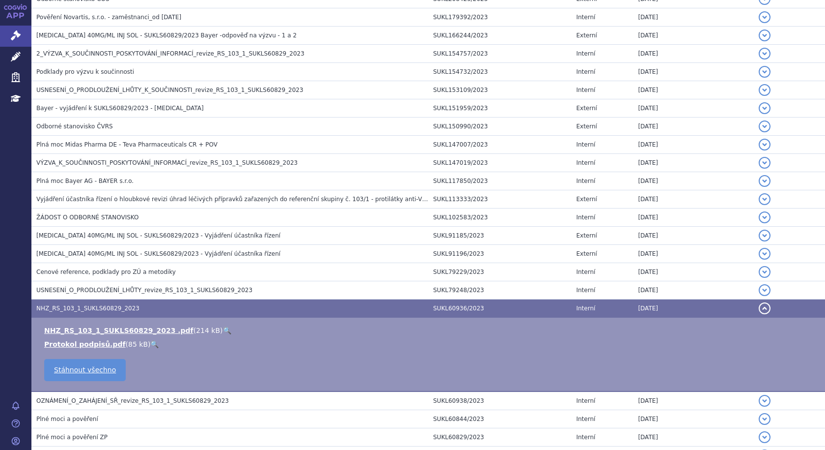
click at [64, 306] on span "NHZ_RS_103_1_SUKLS60829_2023" at bounding box center [87, 308] width 103 height 7
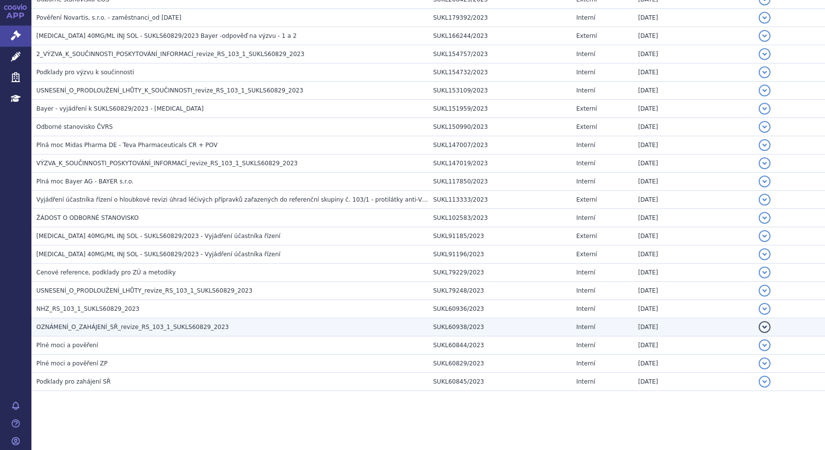
click at [73, 324] on span "OZNÁMENÍ_O_ZAHÁJENÍ_SŘ_revize_RS_103_1_SUKLS60829_2023" at bounding box center [132, 326] width 193 height 7
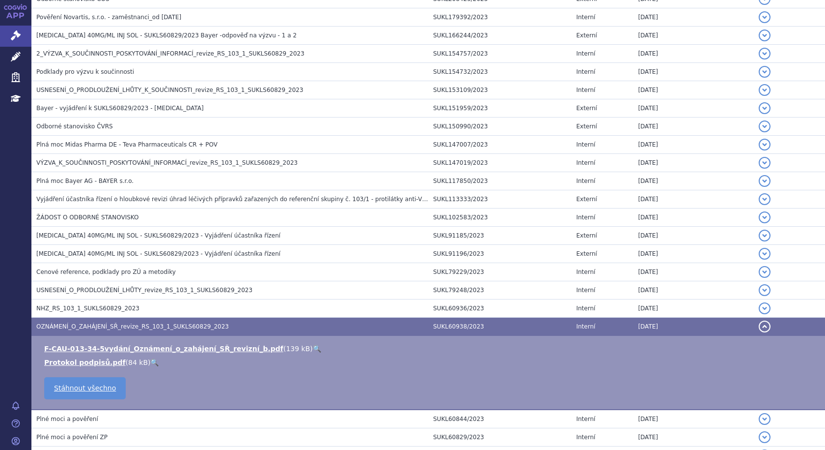
click at [73, 324] on span "OZNÁMENÍ_O_ZAHÁJENÍ_SŘ_revize_RS_103_1_SUKLS60829_2023" at bounding box center [132, 326] width 193 height 7
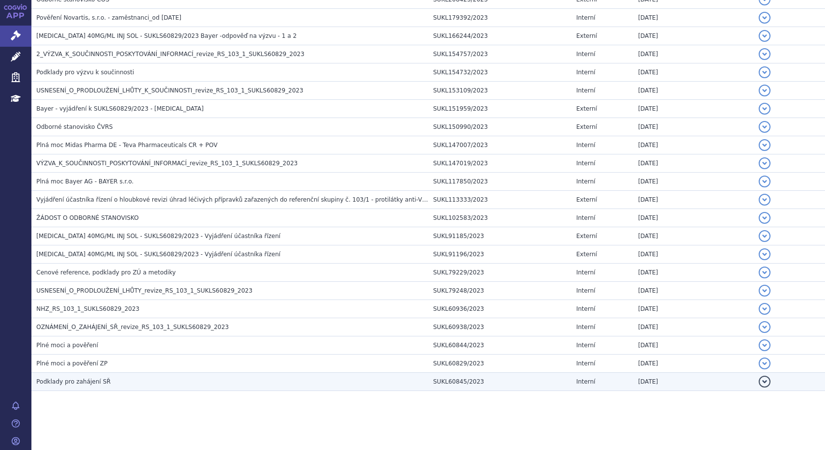
click at [63, 381] on span "Podklady pro zahájení SŘ" at bounding box center [73, 381] width 74 height 7
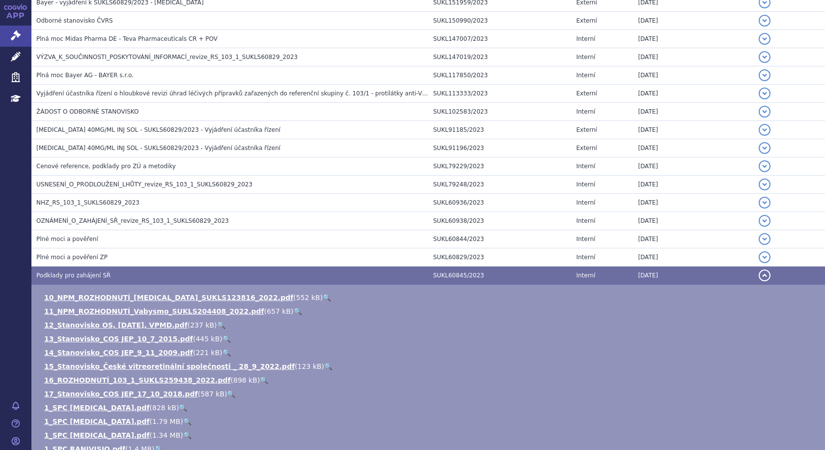
scroll to position [543, 0]
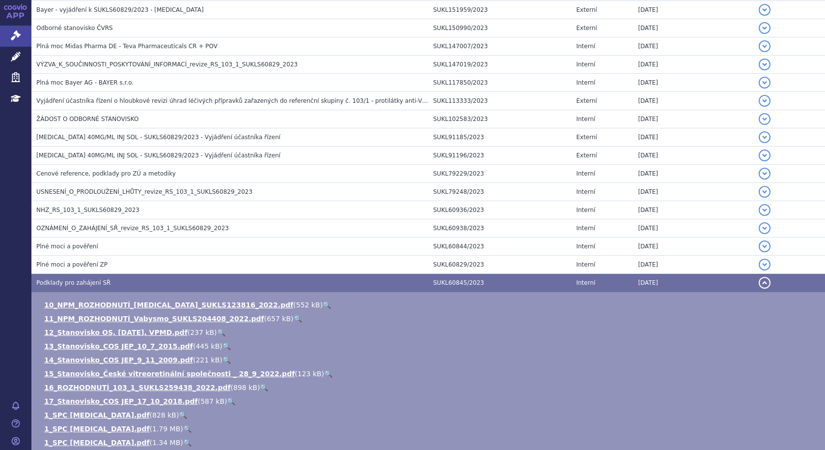
click at [78, 279] on span "Podklady pro zahájení SŘ" at bounding box center [73, 282] width 74 height 7
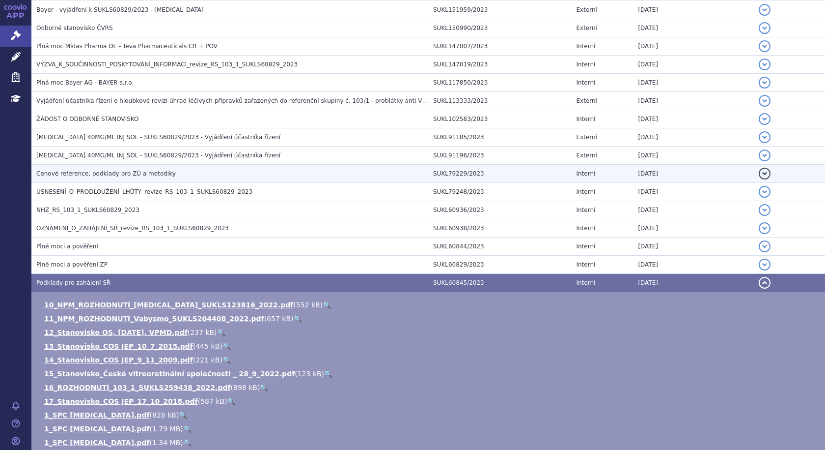
scroll to position [445, 0]
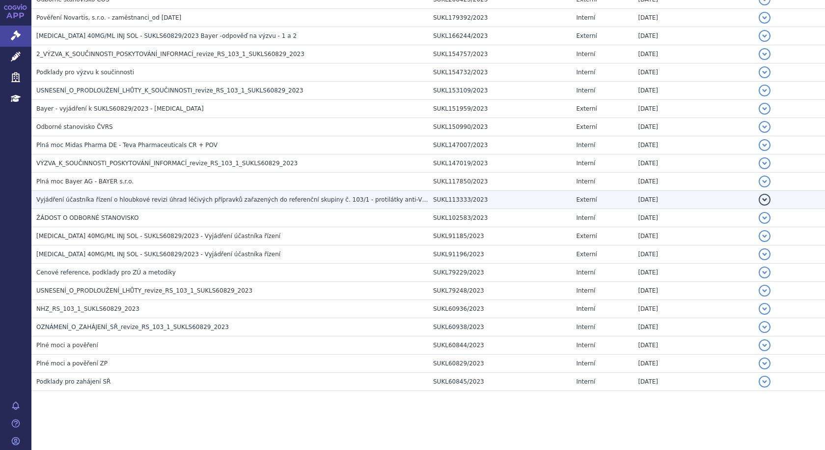
click at [54, 200] on span "Vyjádření účastníka řízení o hloubkové revizi úhrad léčivých přípravků zařazený…" at bounding box center [331, 199] width 590 height 7
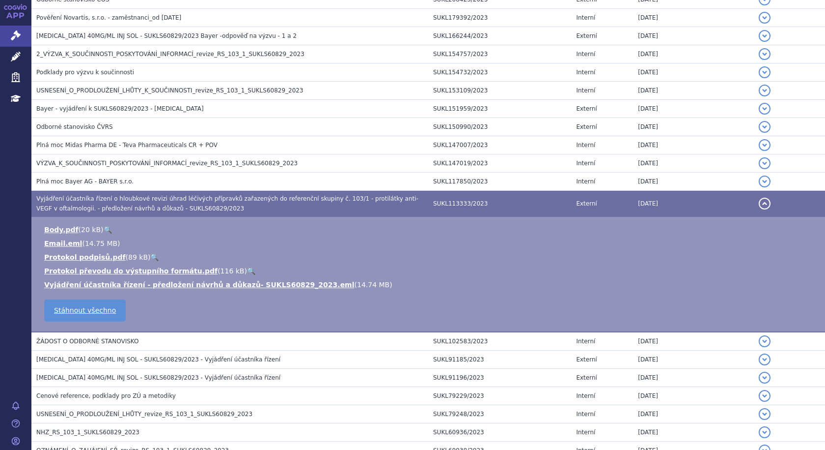
scroll to position [543, 0]
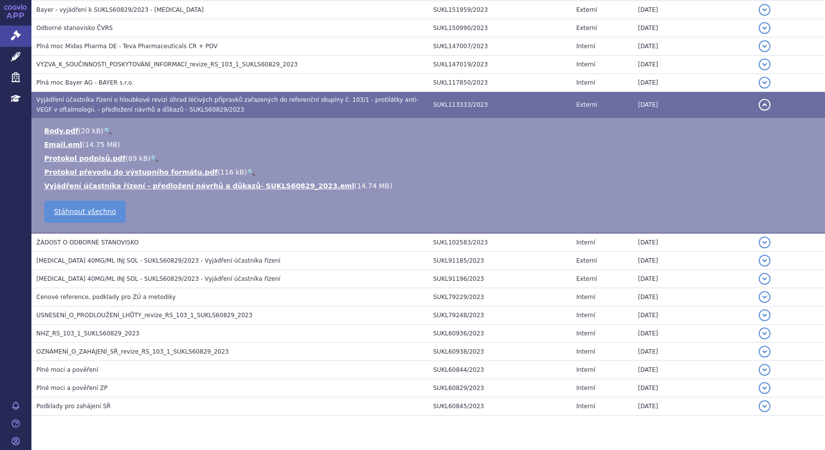
click at [72, 98] on span "Vyjádření účastníka řízení o hloubkové revizi úhrad léčivých přípravků zařazený…" at bounding box center [227, 104] width 382 height 17
